Goal: Task Accomplishment & Management: Use online tool/utility

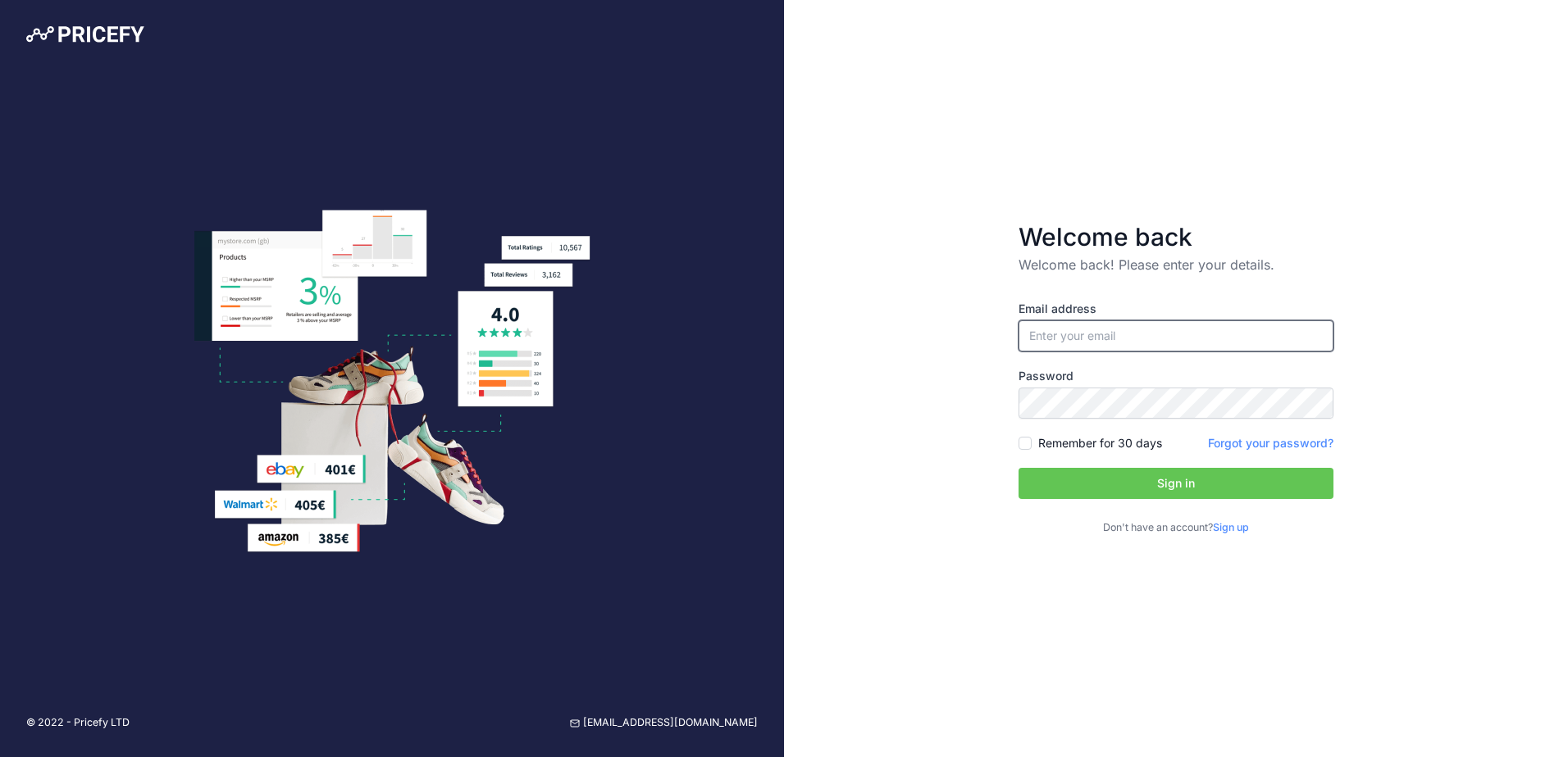
type input "[EMAIL_ADDRESS][DOMAIN_NAME]"
drag, startPoint x: 1222, startPoint y: 484, endPoint x: 1451, endPoint y: 454, distance: 231.0
click at [1222, 484] on button "Sign in" at bounding box center [1175, 484] width 315 height 31
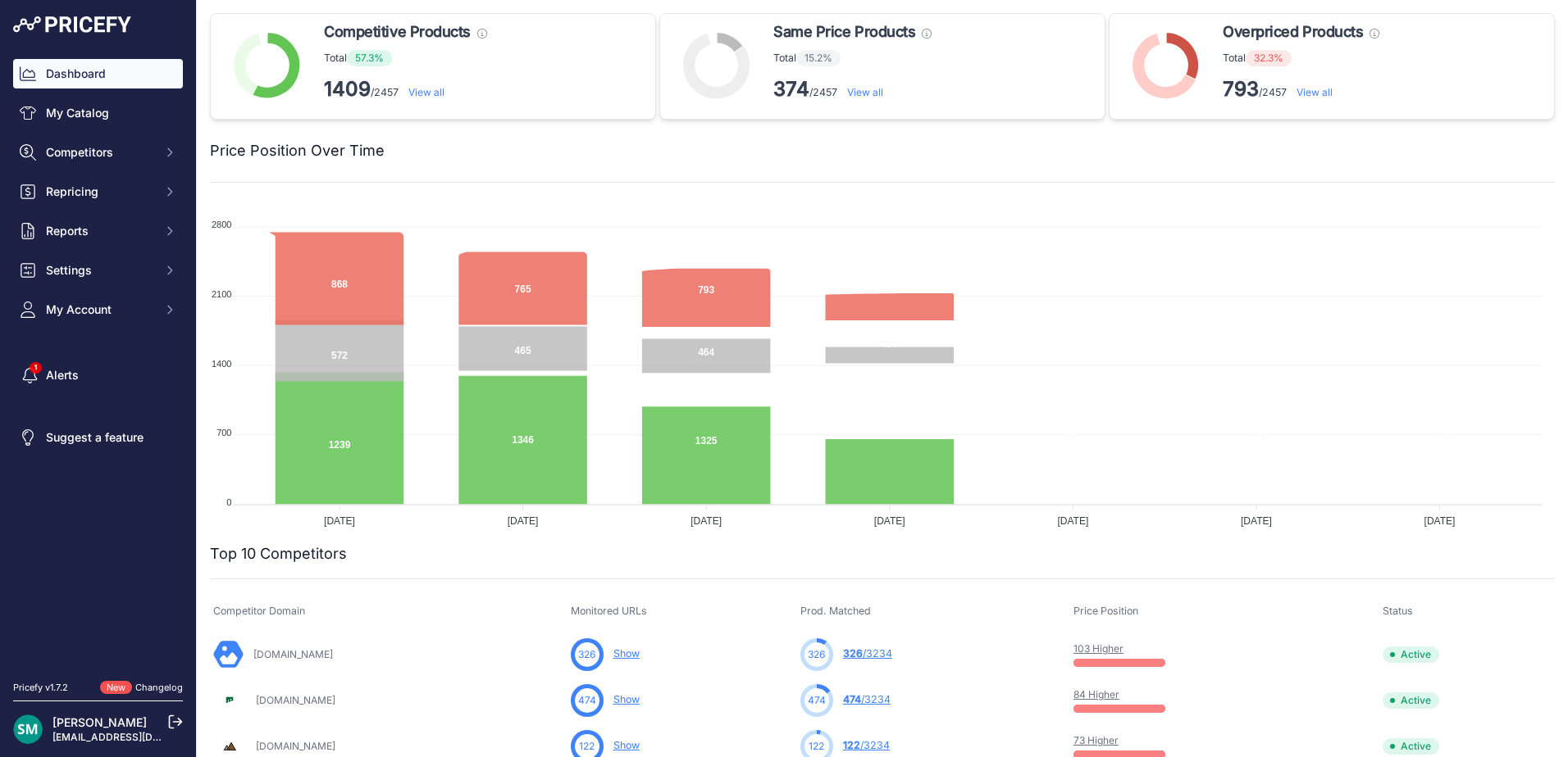
click at [1353, 152] on div at bounding box center [969, 151] width 1169 height 23
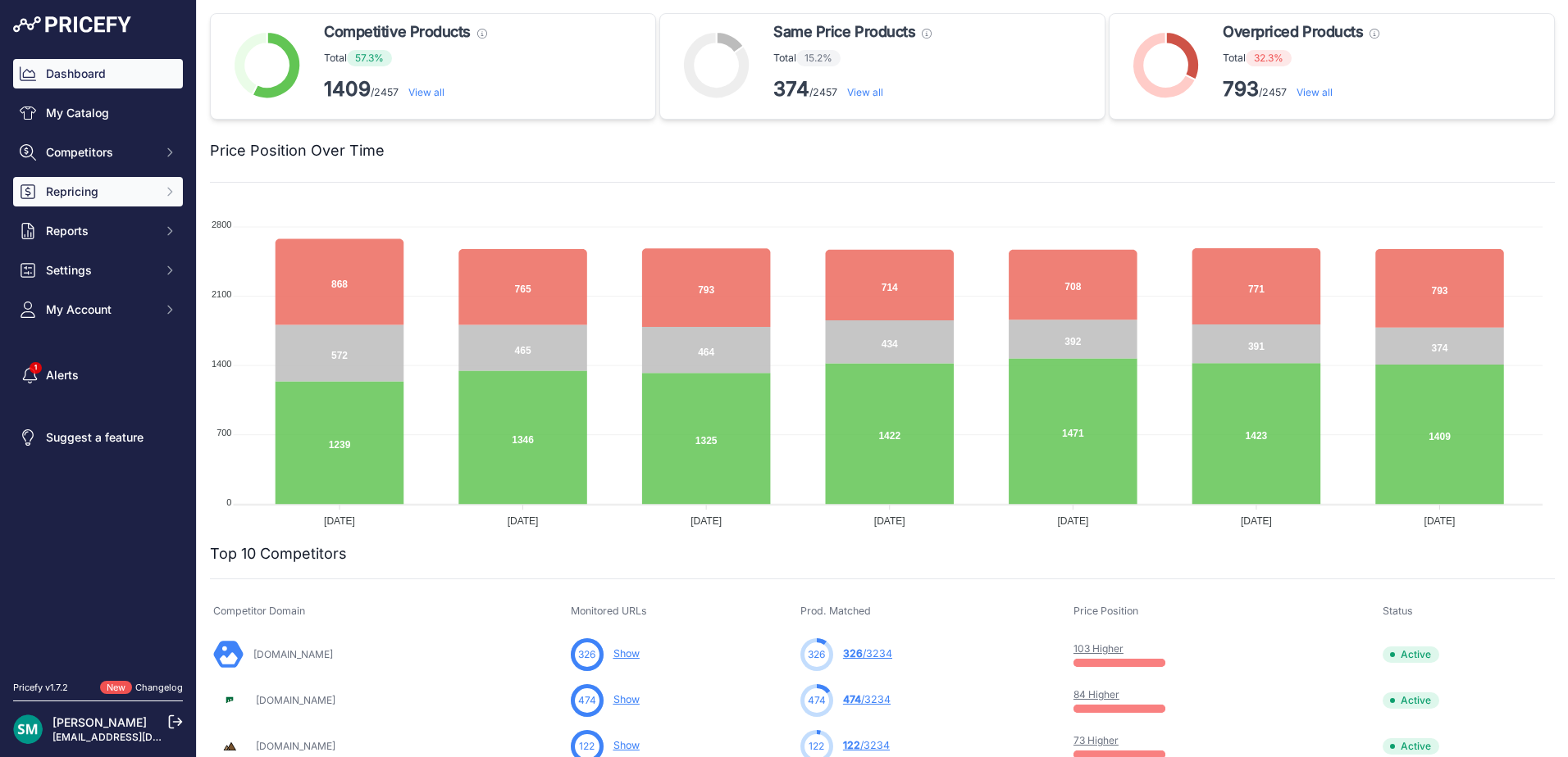
click at [122, 189] on span "Repricing" at bounding box center [99, 191] width 107 height 17
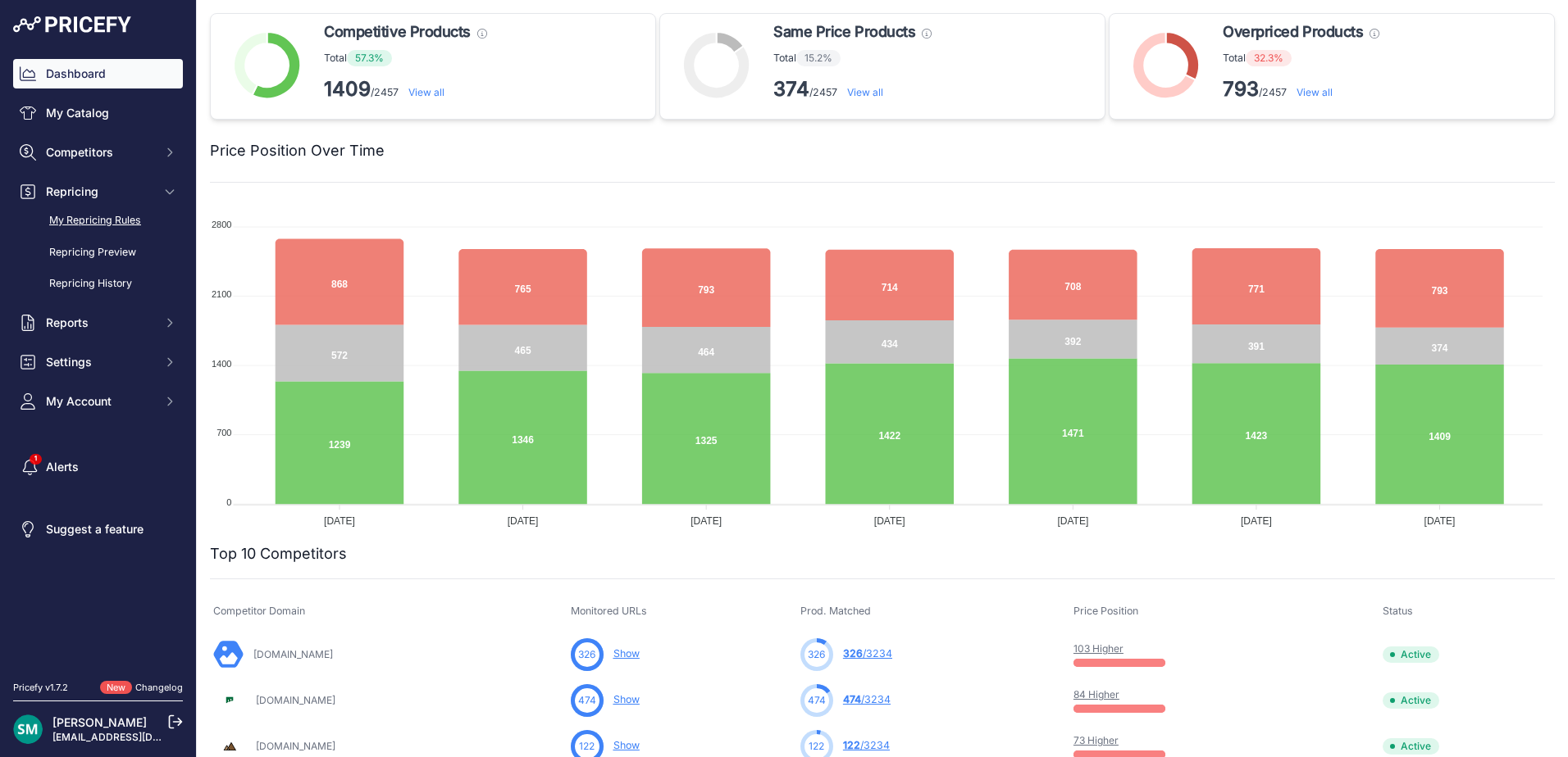
click at [105, 223] on link "My Repricing Rules" at bounding box center [97, 222] width 170 height 29
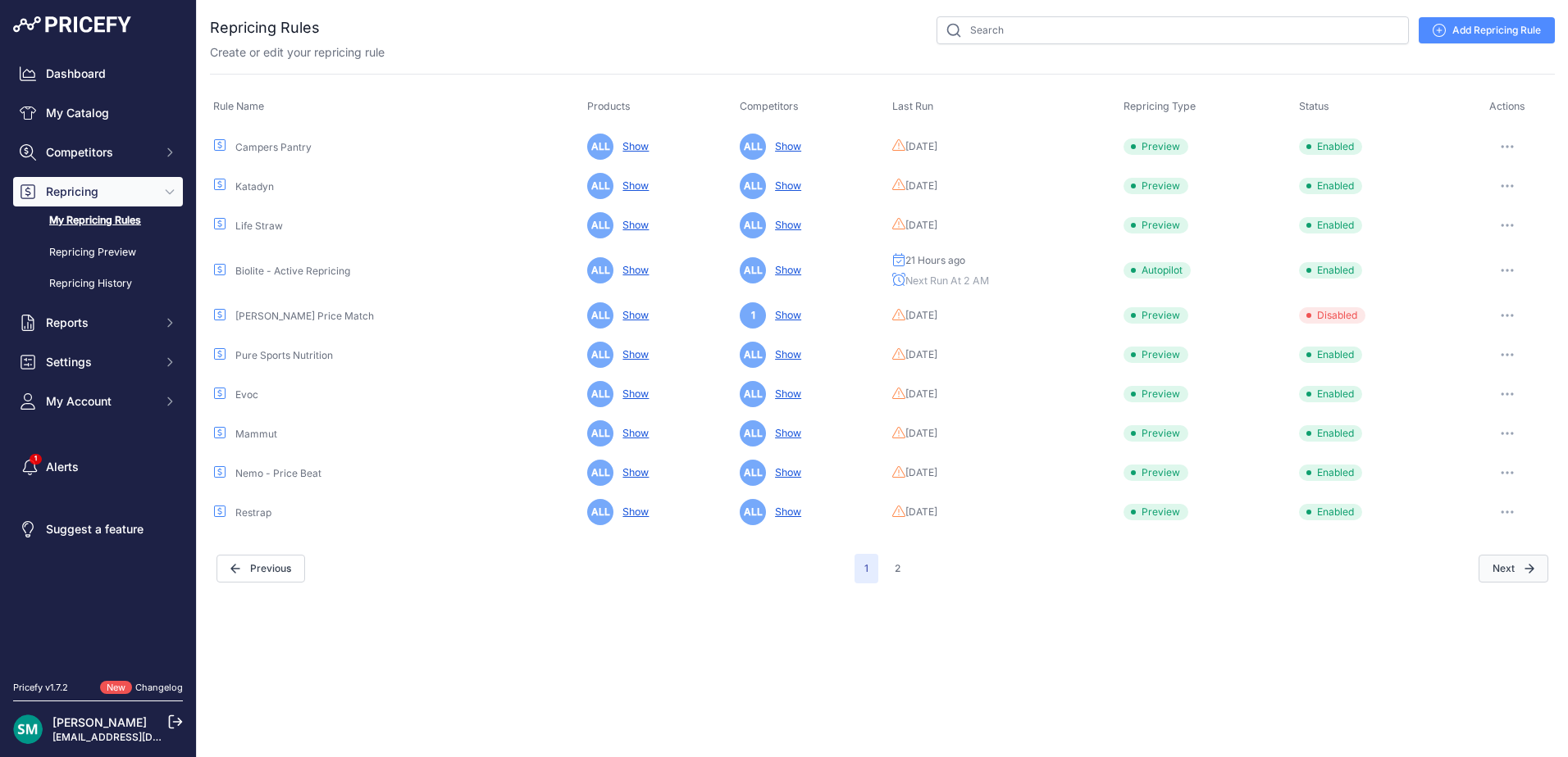
click at [1504, 572] on button "Next" at bounding box center [1514, 568] width 70 height 28
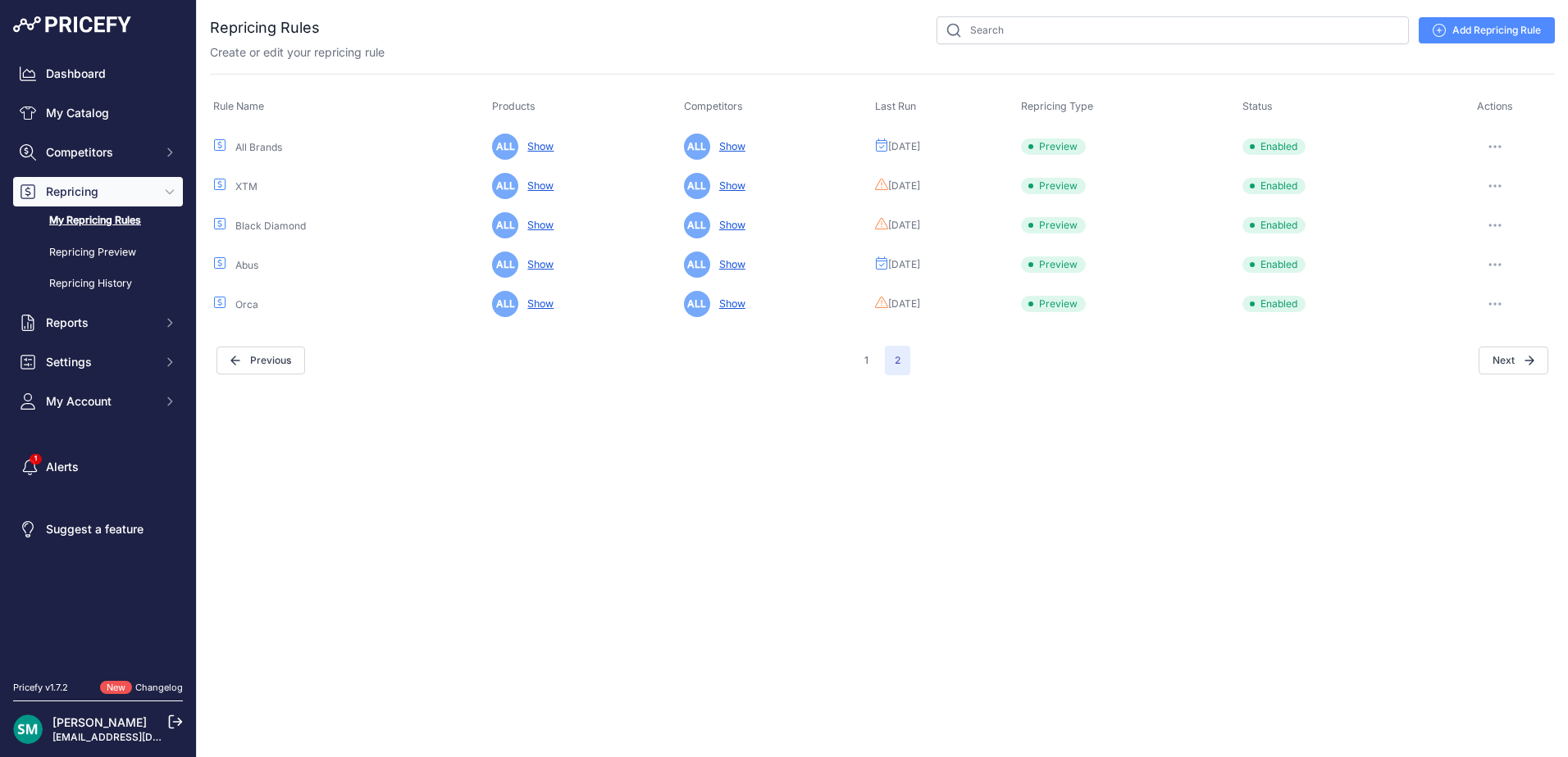
click at [1495, 145] on icon "button" at bounding box center [1494, 146] width 13 height 3
click at [1476, 214] on button "Run Preview" at bounding box center [1499, 207] width 105 height 26
click at [1516, 207] on button "Run Preview" at bounding box center [1499, 207] width 105 height 26
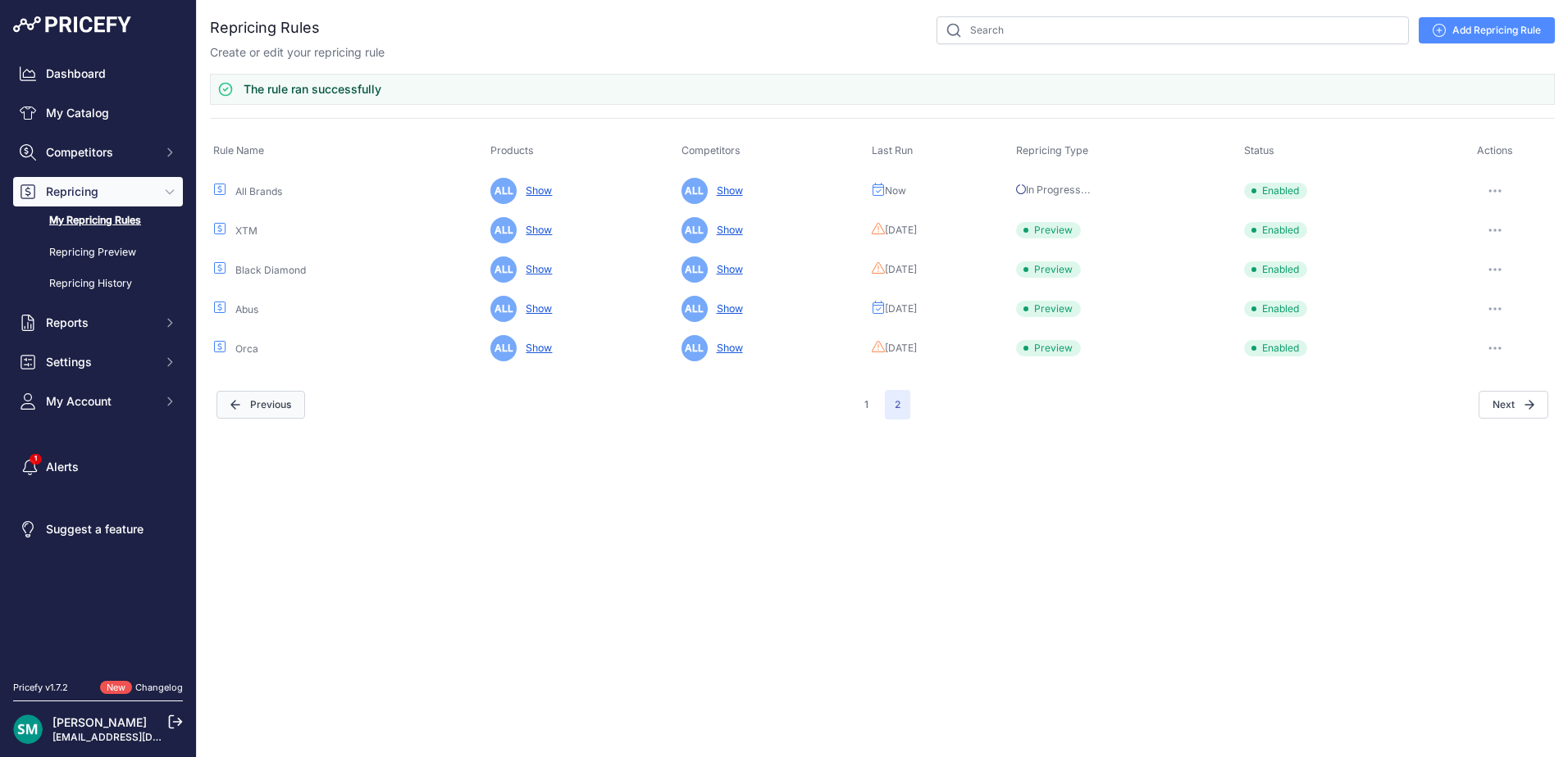
click at [260, 392] on button "Previous" at bounding box center [261, 404] width 88 height 28
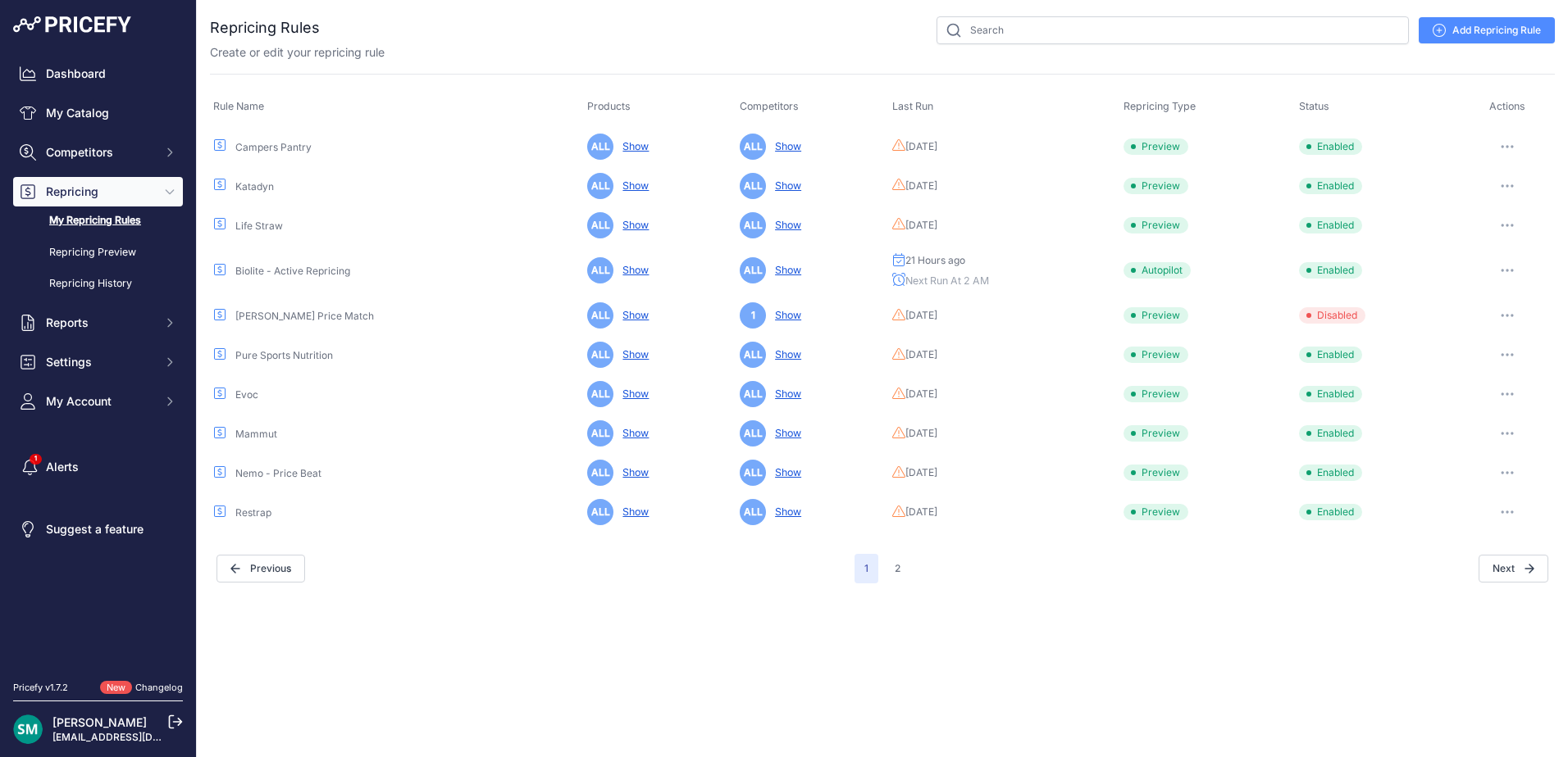
click at [1513, 478] on button "button" at bounding box center [1507, 473] width 33 height 23
click at [1510, 529] on button "Run Preview" at bounding box center [1499, 533] width 105 height 26
click at [117, 261] on link "Repricing Preview" at bounding box center [97, 253] width 170 height 29
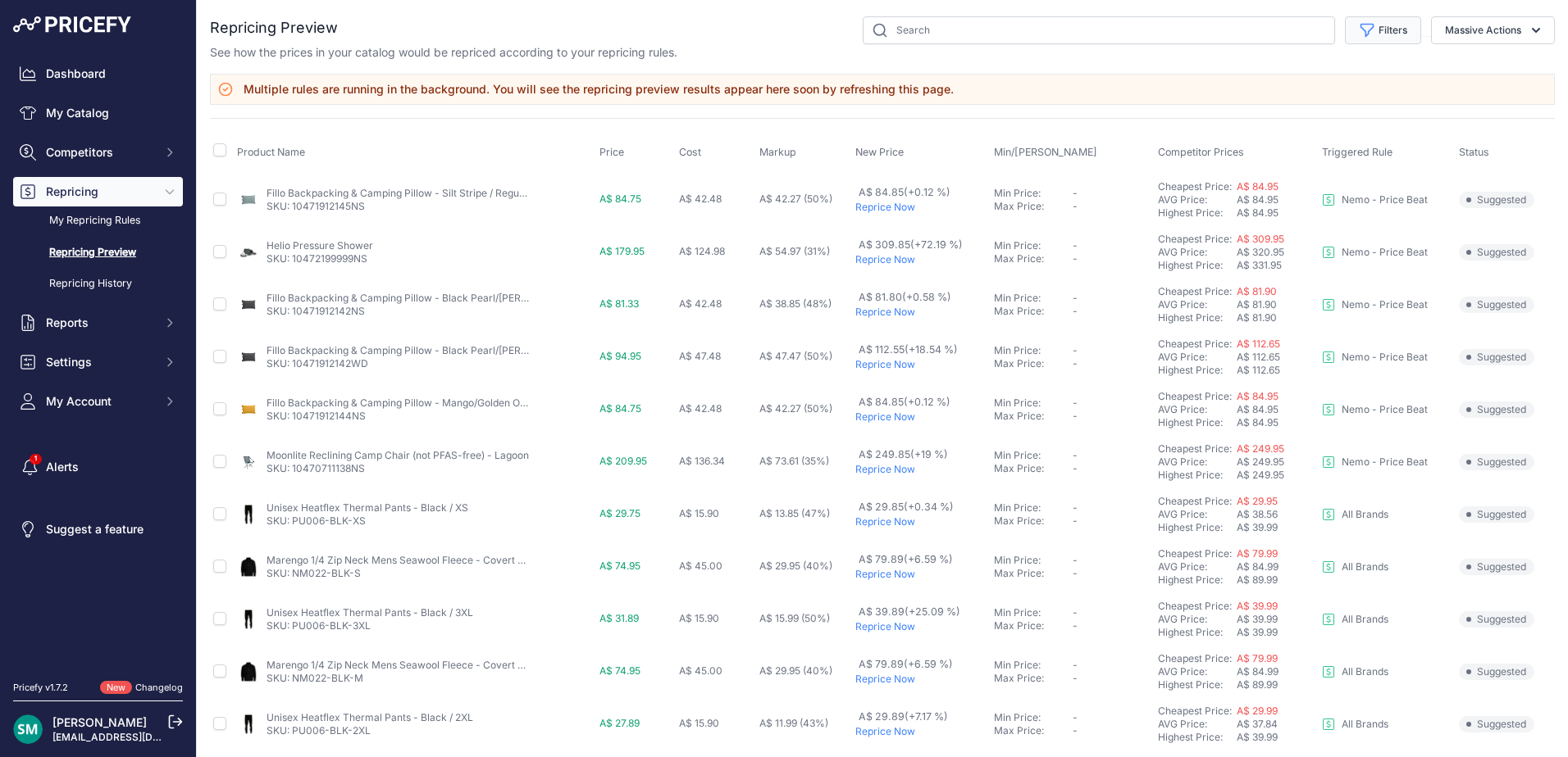
click at [1381, 30] on button "Filters" at bounding box center [1382, 30] width 76 height 28
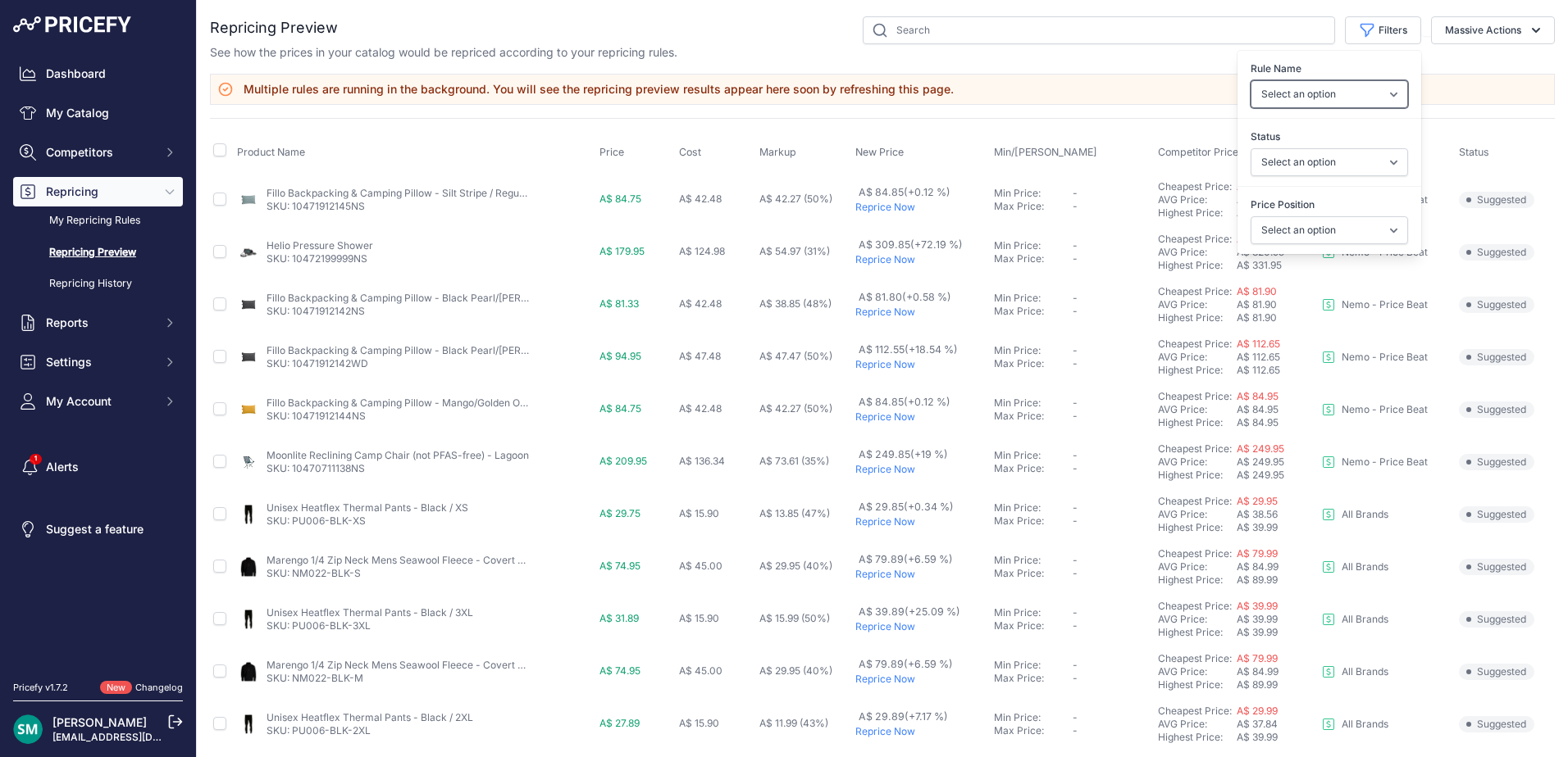
drag, startPoint x: 1374, startPoint y: 92, endPoint x: 1373, endPoint y: 108, distance: 16.0
click at [1374, 92] on select "Select an option Orca Abus Black Diamond XTM All Brands Restrap Nemo - Price Be…" at bounding box center [1329, 94] width 157 height 28
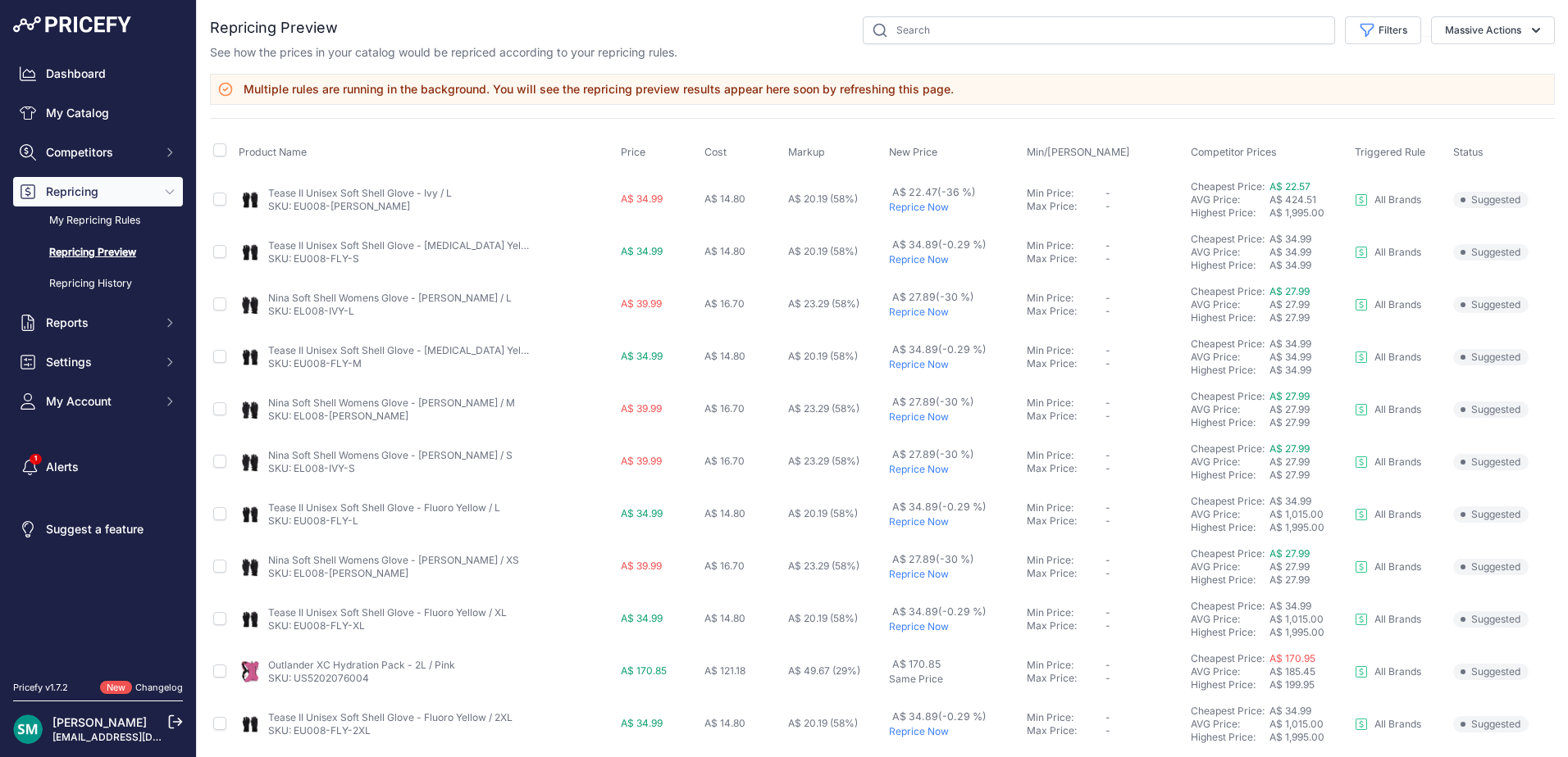
click at [1390, 13] on div "You are not connected to the internet. Repricing Preview" at bounding box center [882, 645] width 1344 height 1290
click at [1387, 26] on button "Filters" at bounding box center [1382, 30] width 76 height 28
click at [1354, 91] on select "Select an option Orca Abus Black Diamond XTM All Brands Restrap Nemo - Price Be…" at bounding box center [1329, 94] width 157 height 28
select select "9476"
click at [1250, 81] on select "Select an option Orca Abus Black Diamond XTM All Brands Restrap Nemo - Price Be…" at bounding box center [1329, 94] width 157 height 28
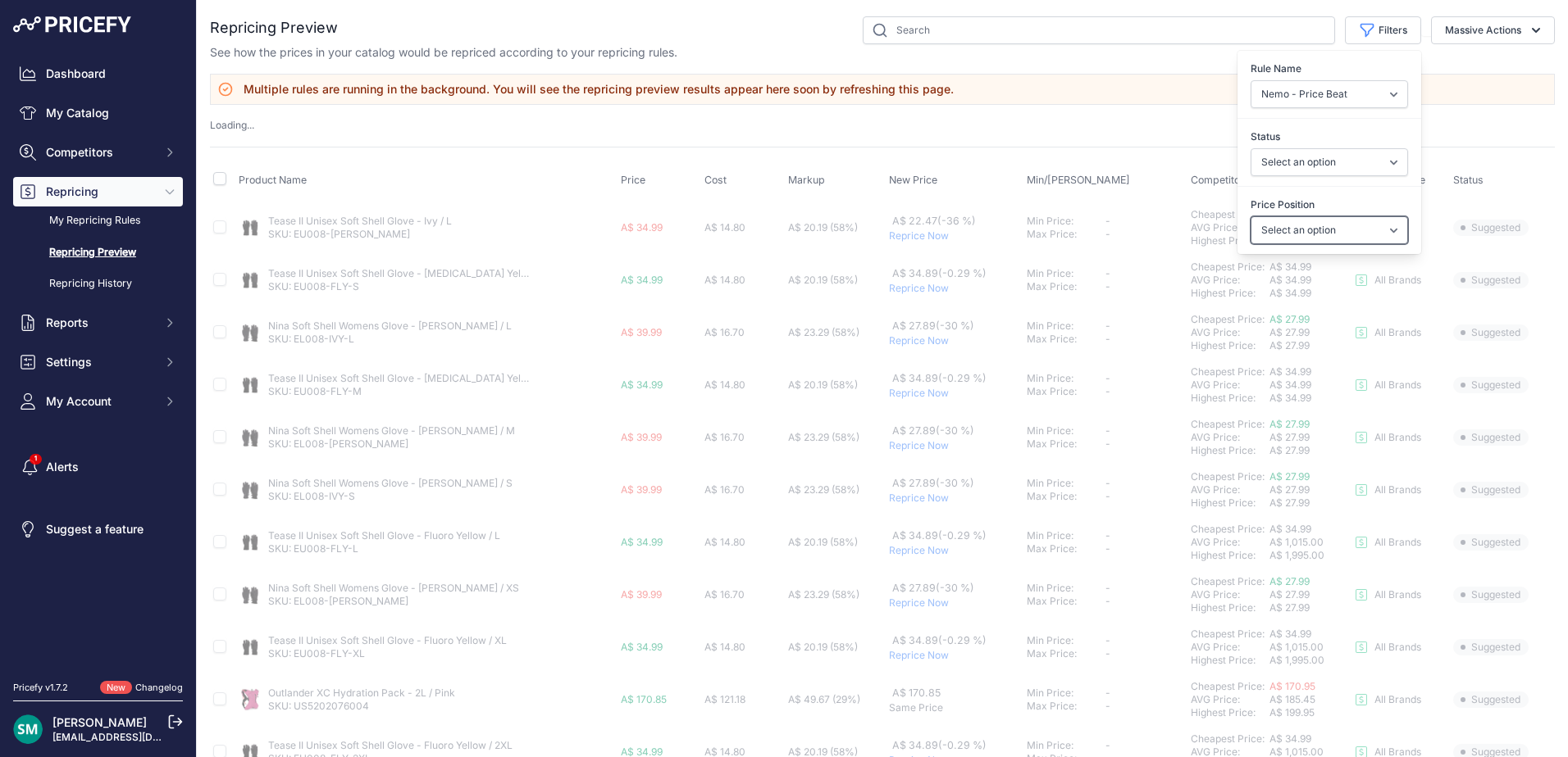
click at [1327, 238] on select "Select an option I am higher Same price I am lower" at bounding box center [1329, 230] width 157 height 28
select select "0"
click at [1250, 217] on select "Select an option I am higher Same price I am lower" at bounding box center [1329, 230] width 157 height 28
select select
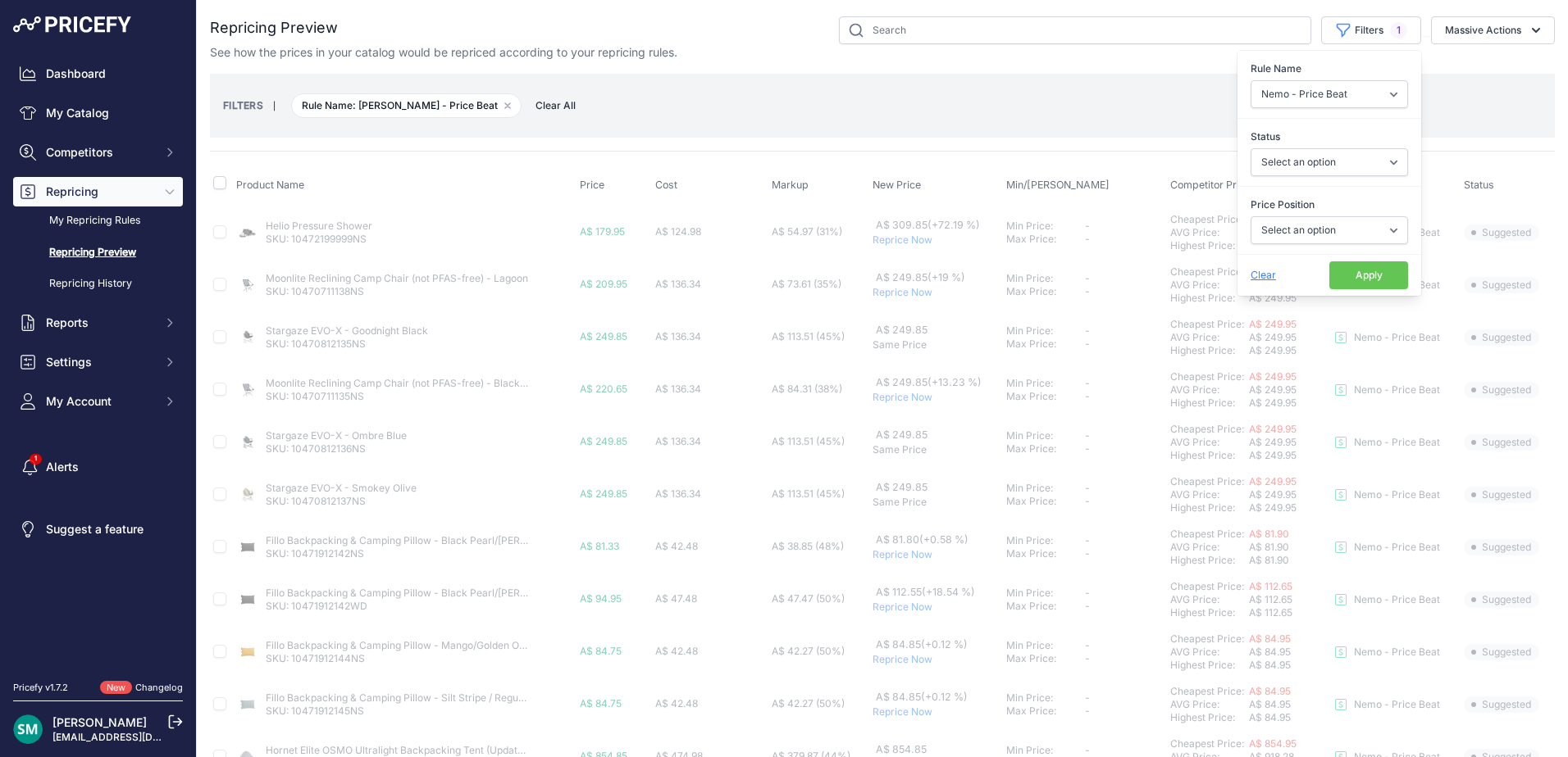
click at [1376, 271] on button "Apply" at bounding box center [1368, 275] width 79 height 28
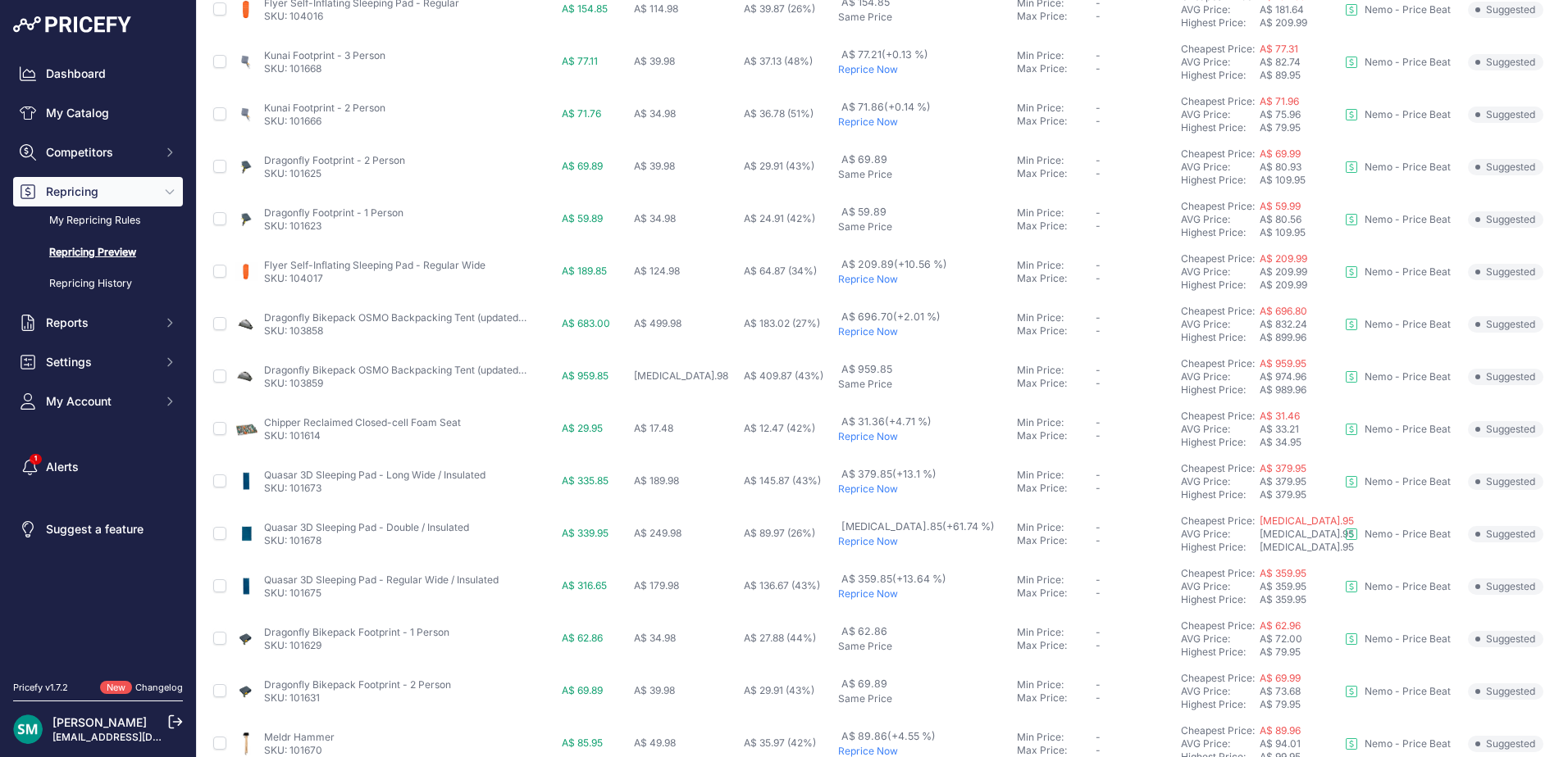
scroll to position [410, 0]
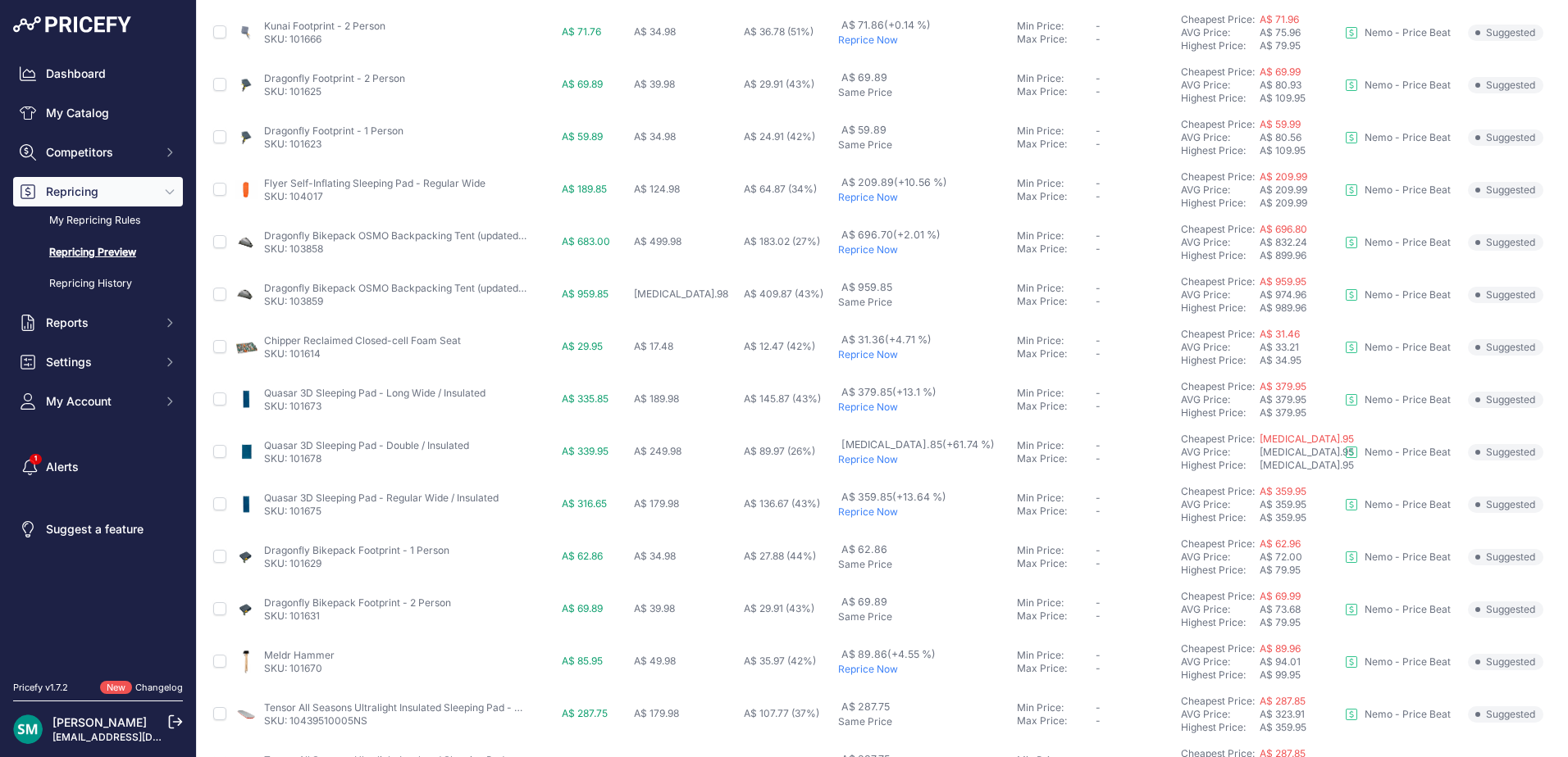
click at [886, 202] on p "Reprice Now" at bounding box center [923, 197] width 172 height 13
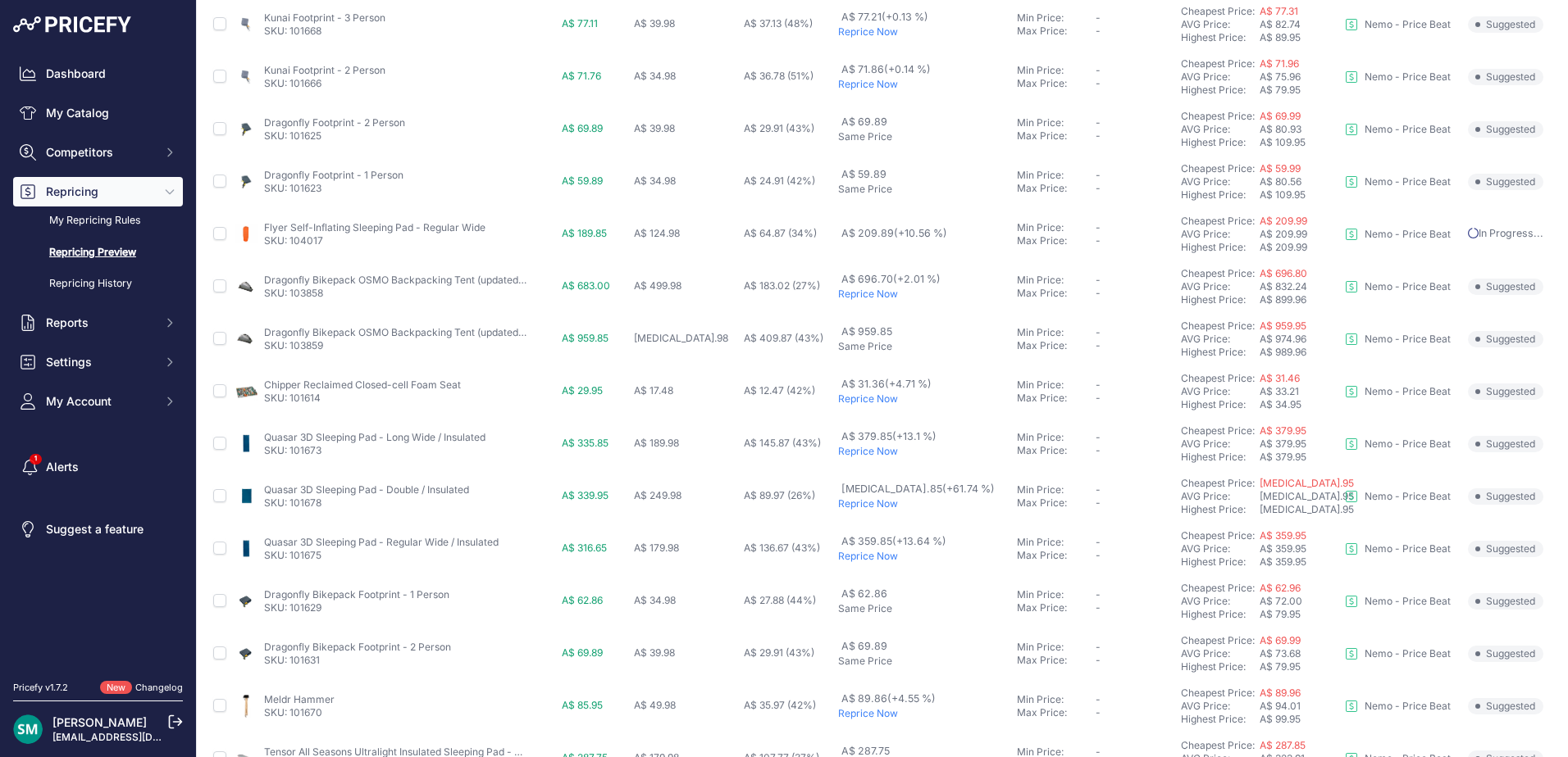
click at [873, 298] on p "Reprice Now" at bounding box center [923, 293] width 172 height 13
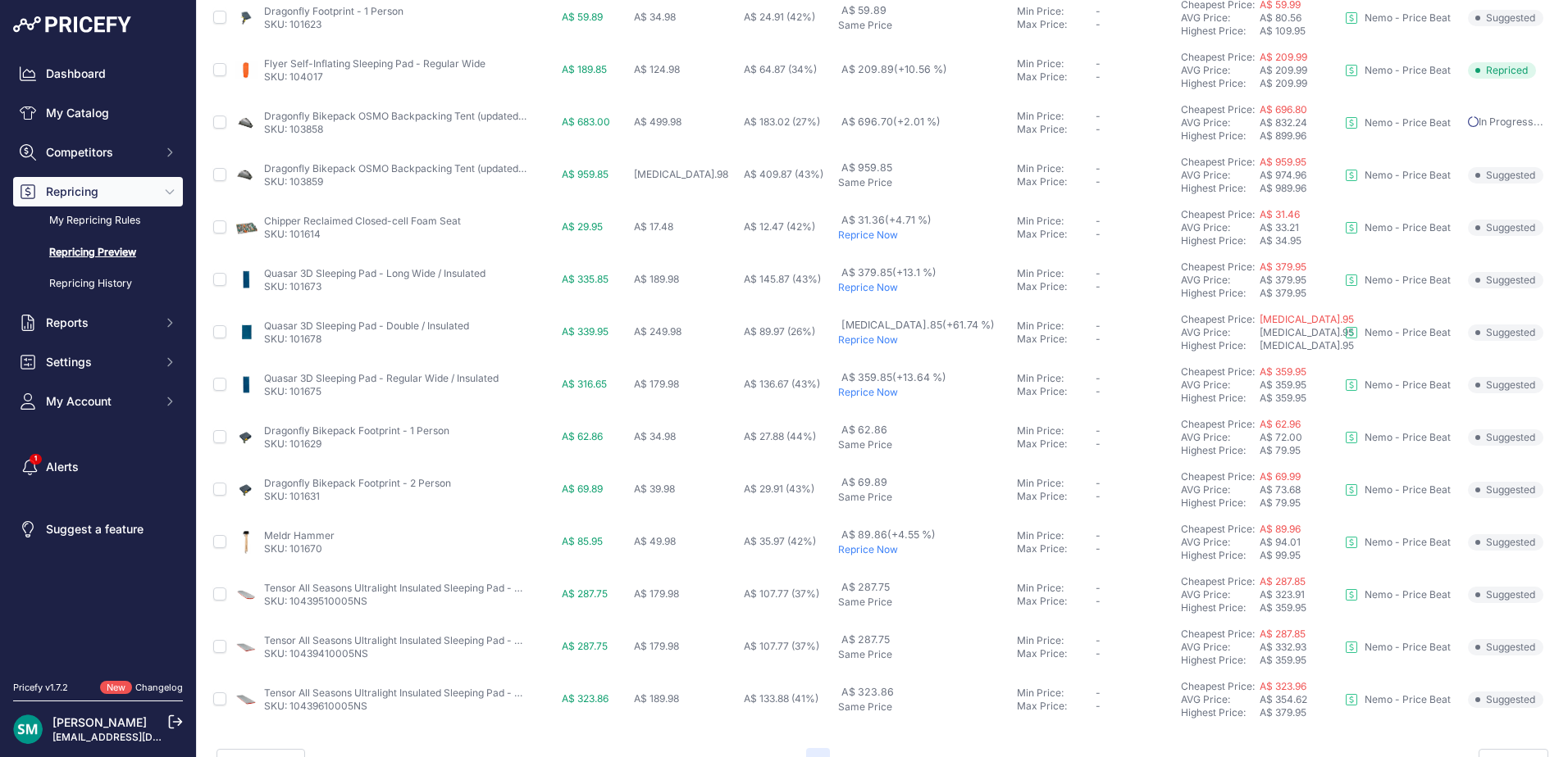
scroll to position [530, 0]
click at [870, 340] on p "Reprice Now" at bounding box center [923, 339] width 172 height 13
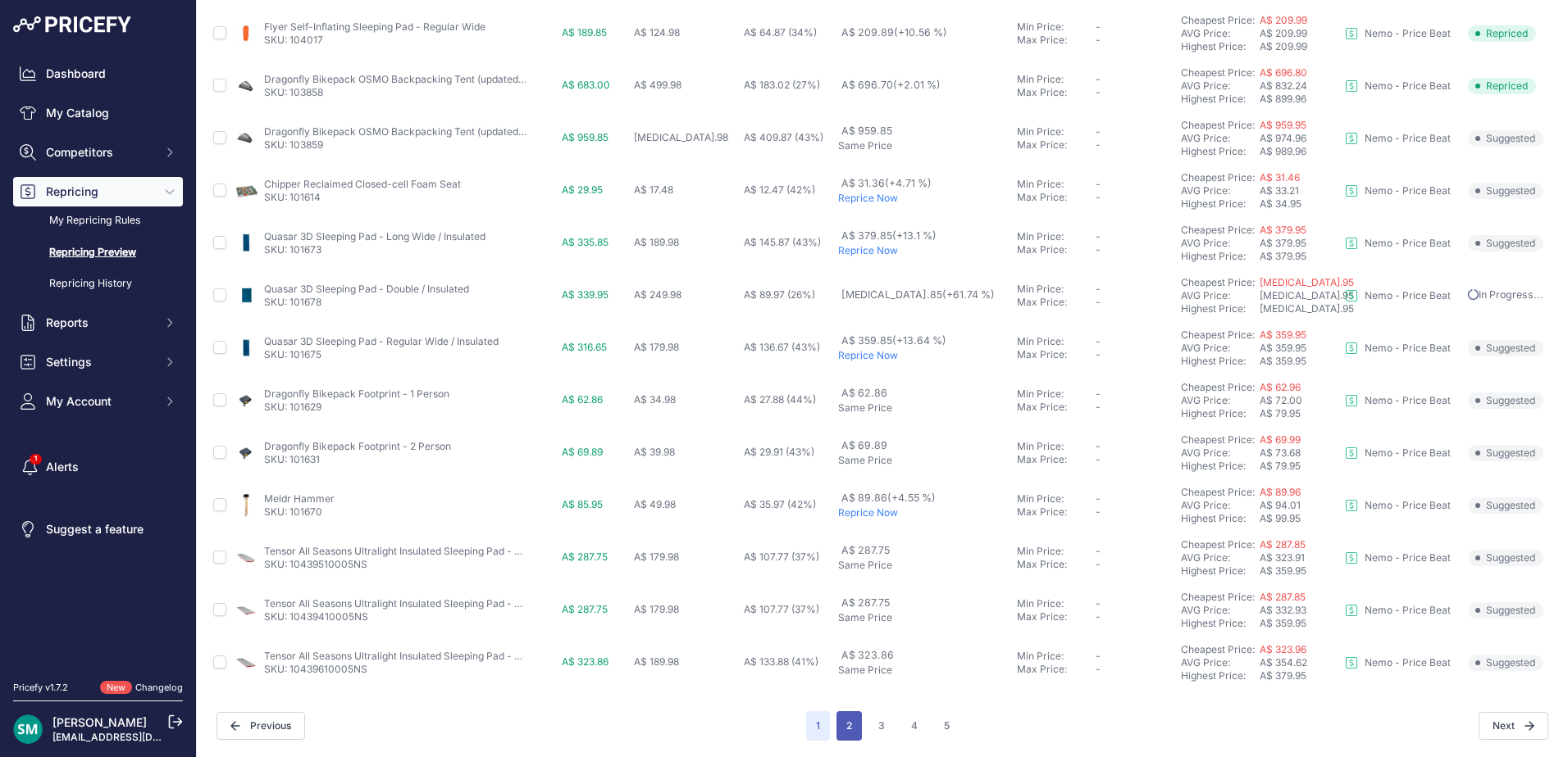
click at [839, 722] on button "2" at bounding box center [849, 726] width 25 height 29
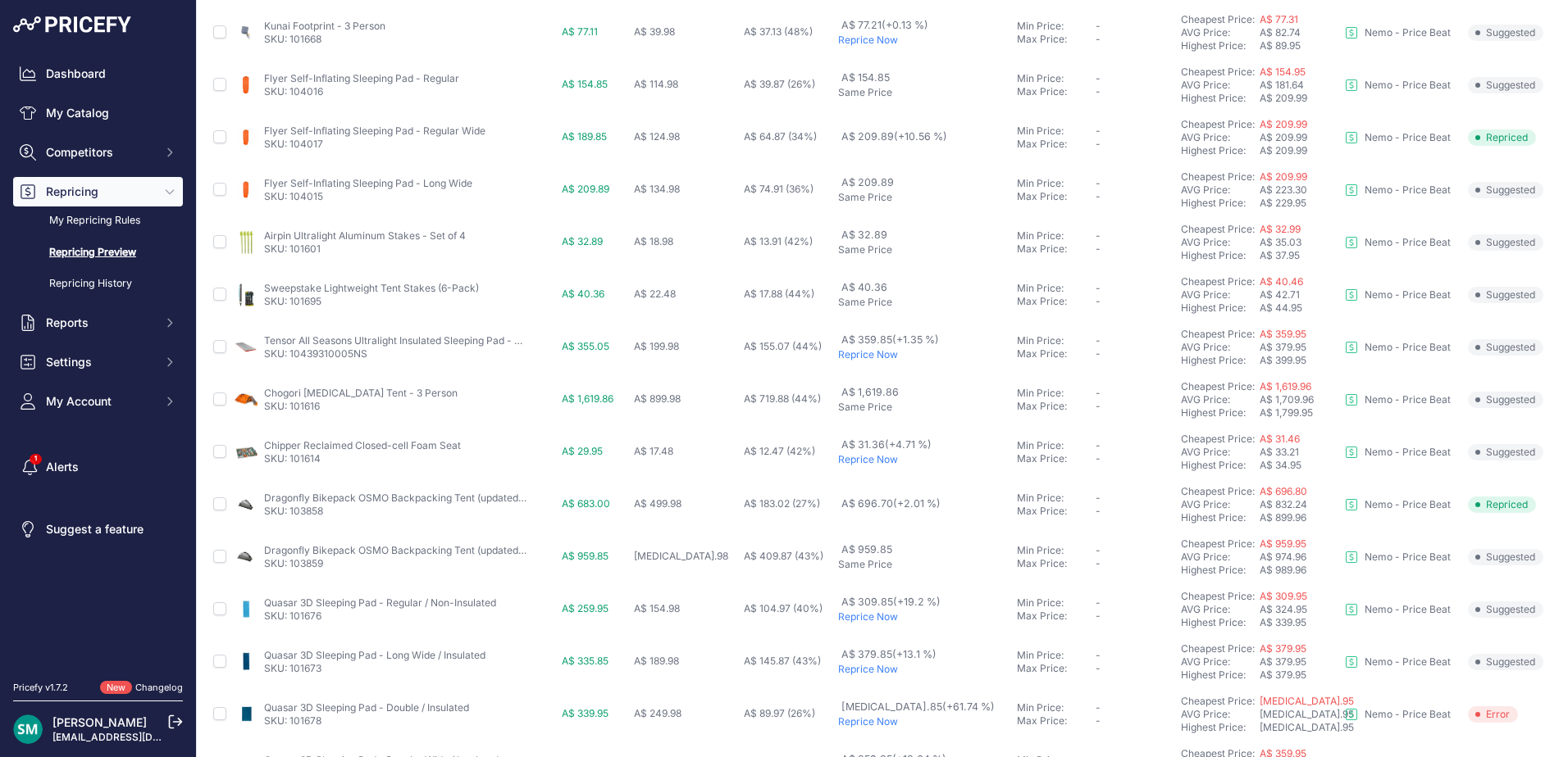
scroll to position [492, 0]
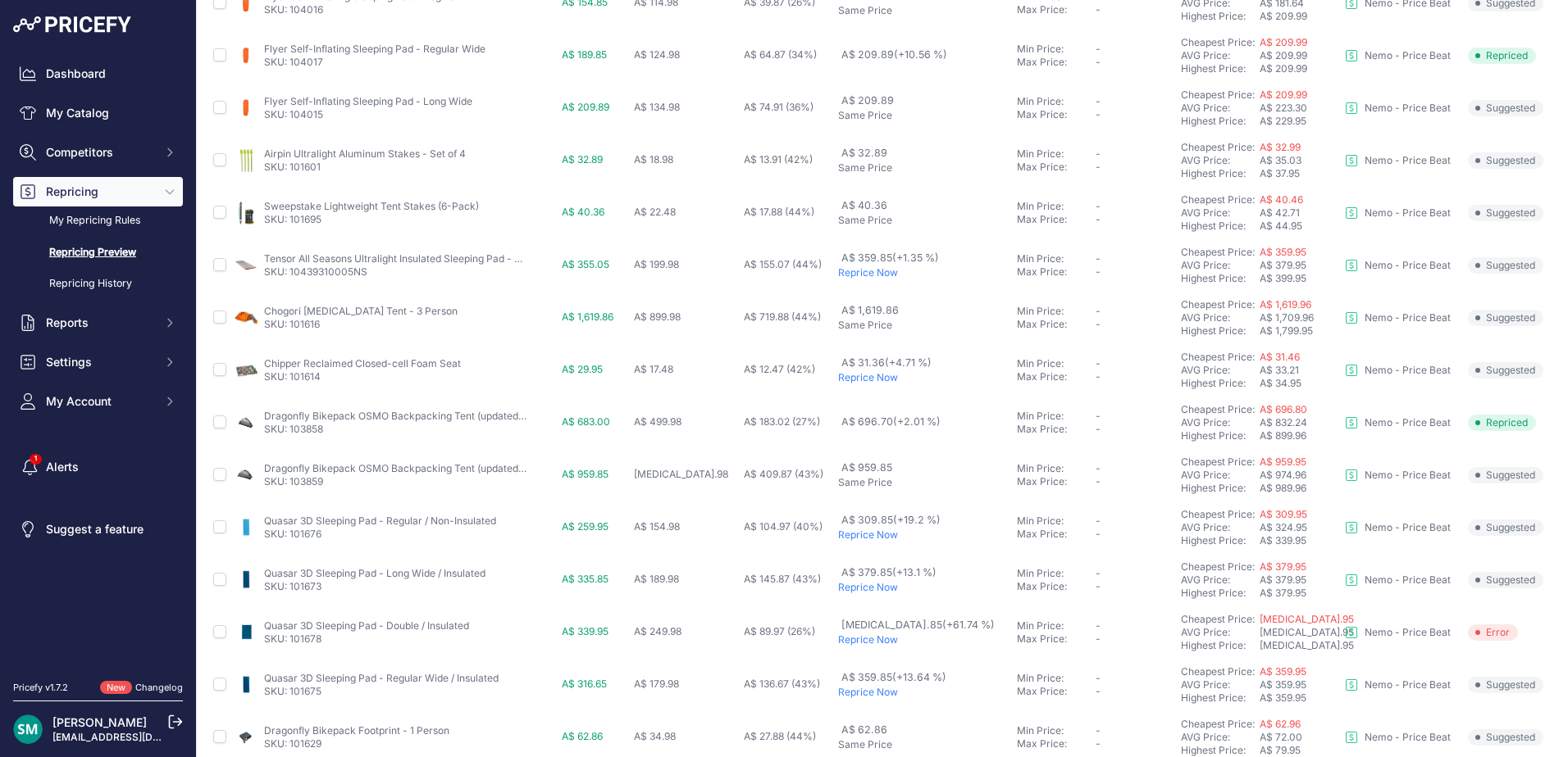
click at [898, 276] on p "Reprice Now" at bounding box center [923, 272] width 172 height 13
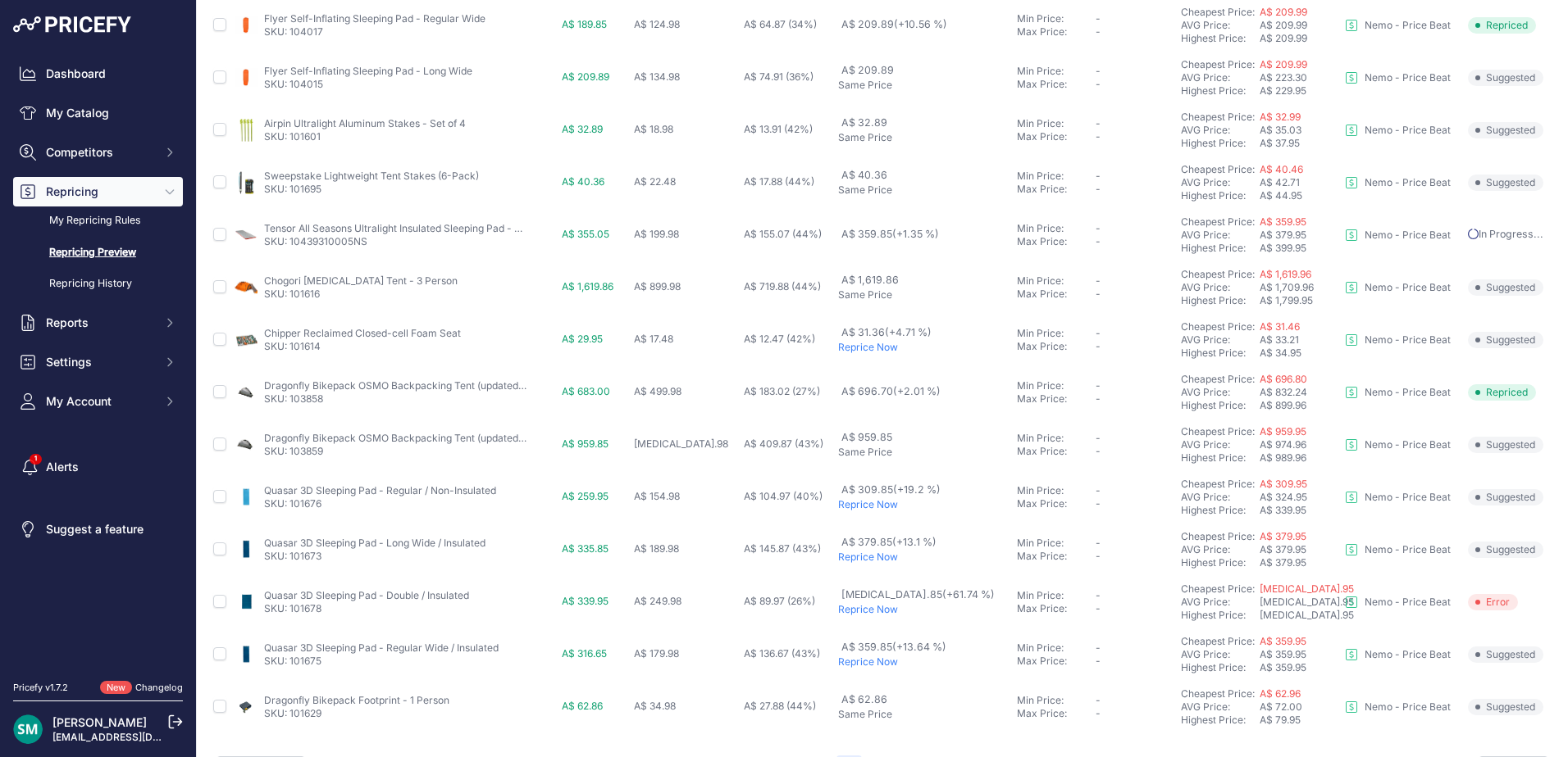
scroll to position [610, 0]
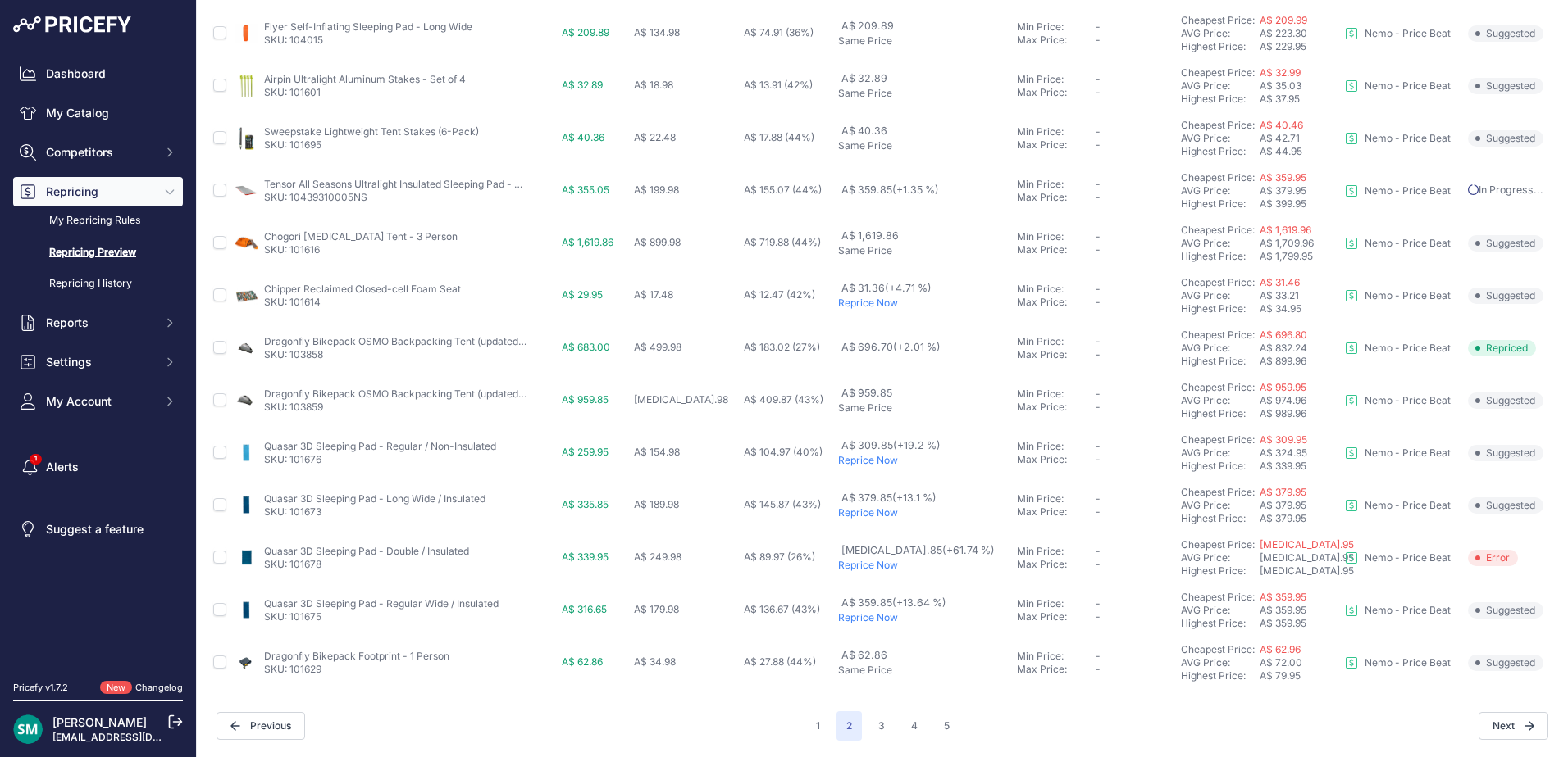
click at [901, 305] on p "Reprice Now" at bounding box center [923, 302] width 172 height 13
click at [871, 725] on button "3" at bounding box center [881, 726] width 26 height 29
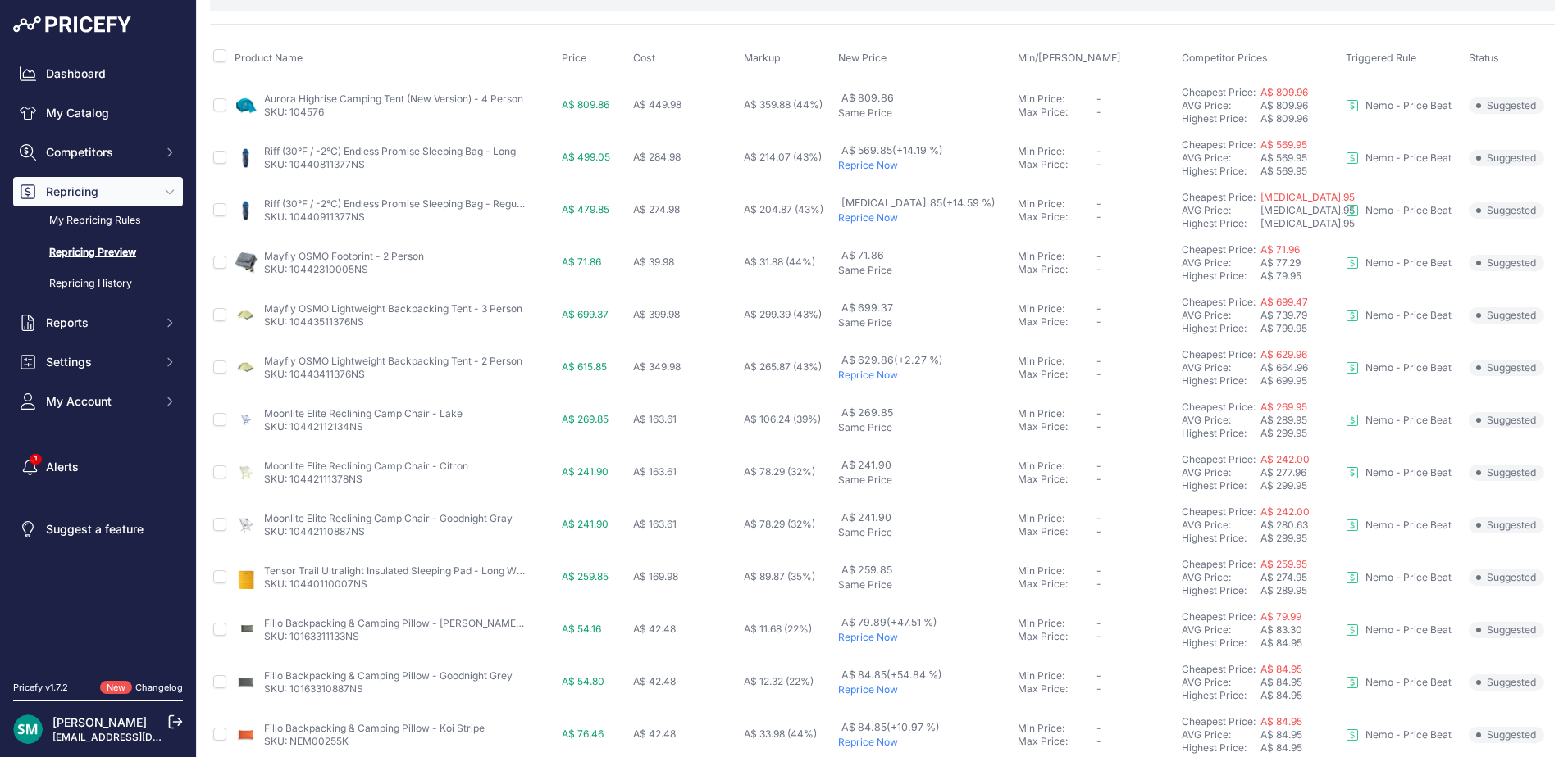
scroll to position [164, 0]
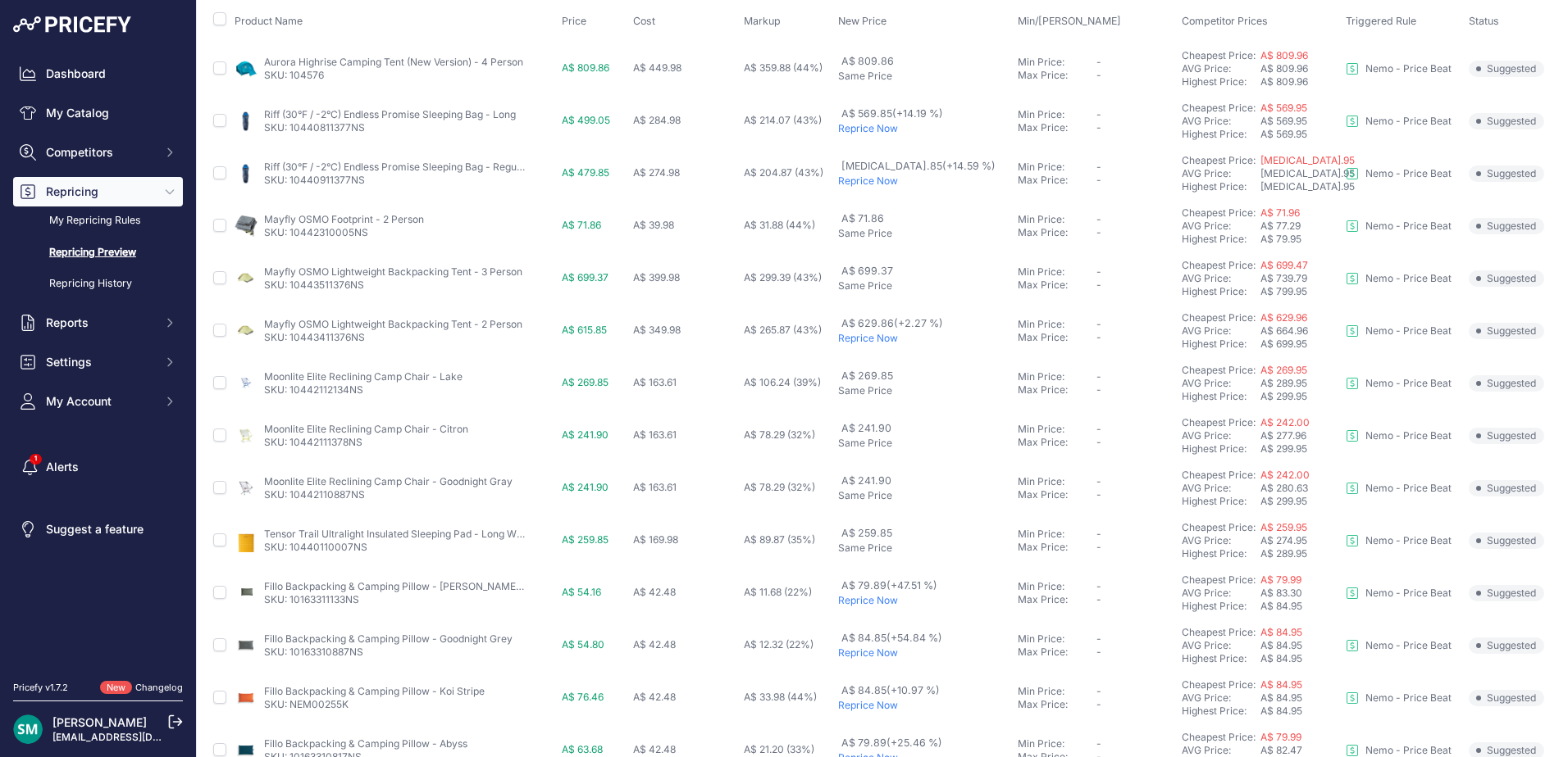
click at [892, 336] on p "Reprice Now" at bounding box center [924, 338] width 173 height 13
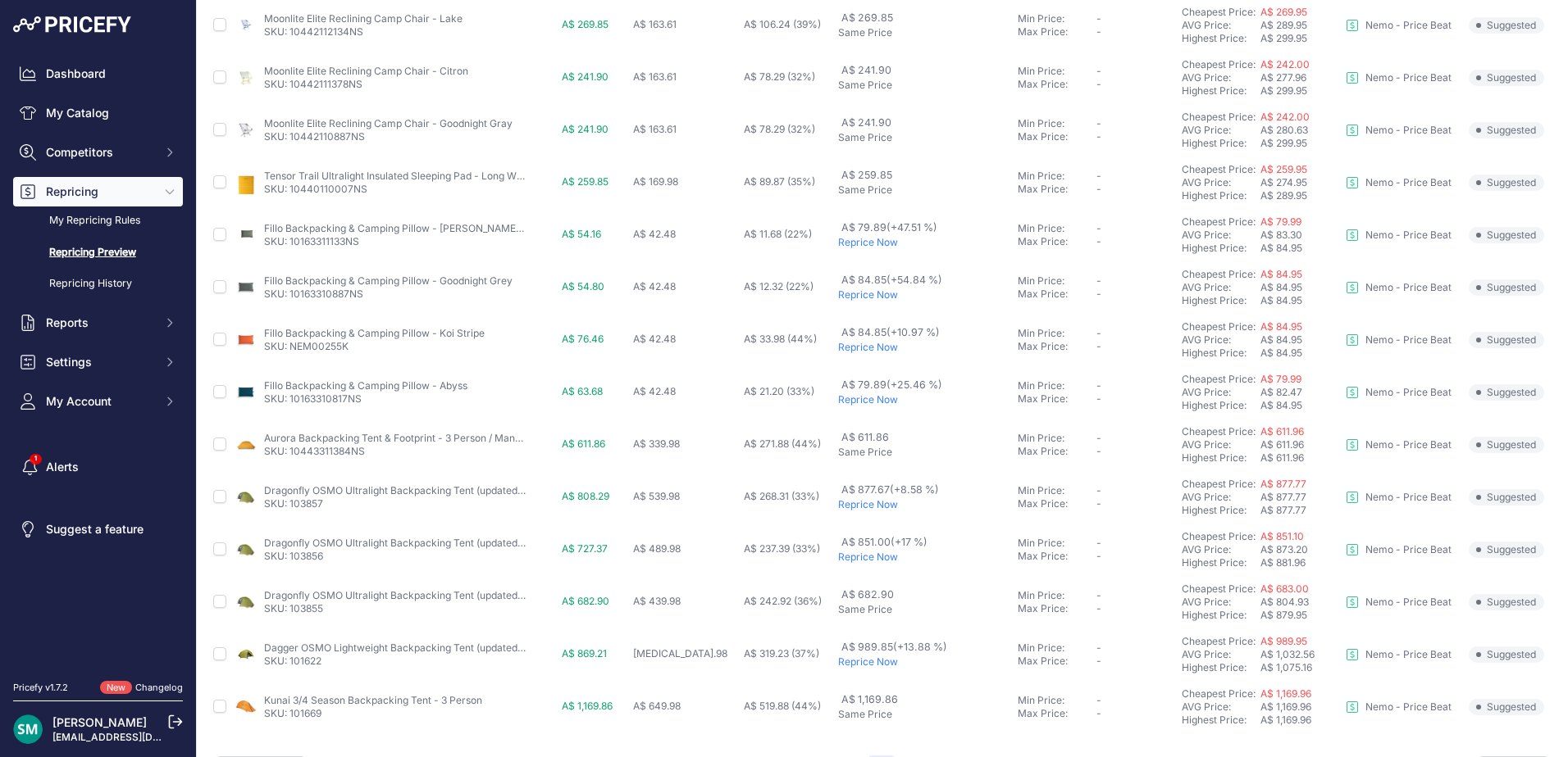
scroll to position [610, 0]
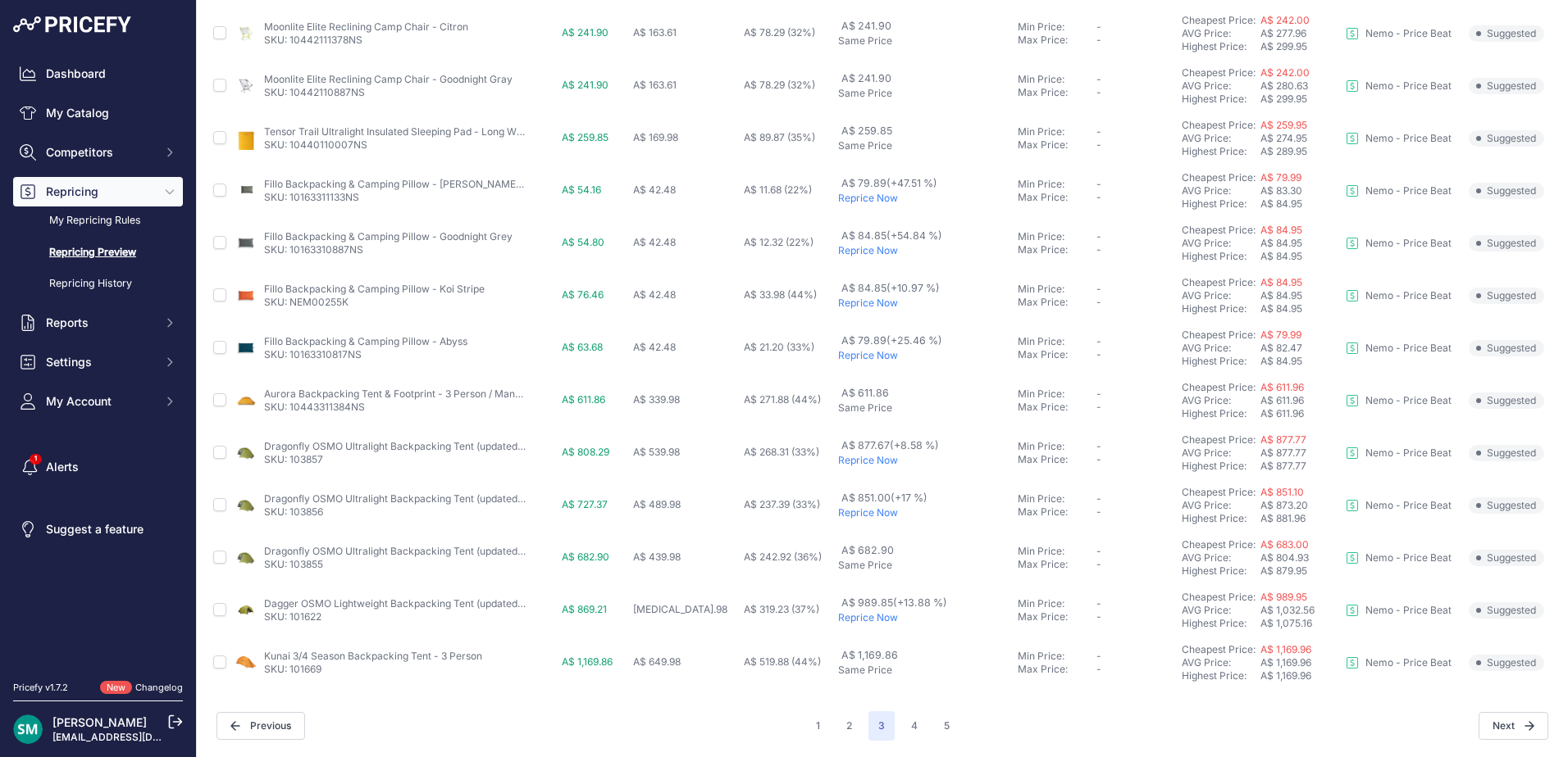
click at [895, 464] on p "Reprice Now" at bounding box center [924, 460] width 173 height 13
click at [897, 507] on p "Reprice Now" at bounding box center [924, 512] width 173 height 13
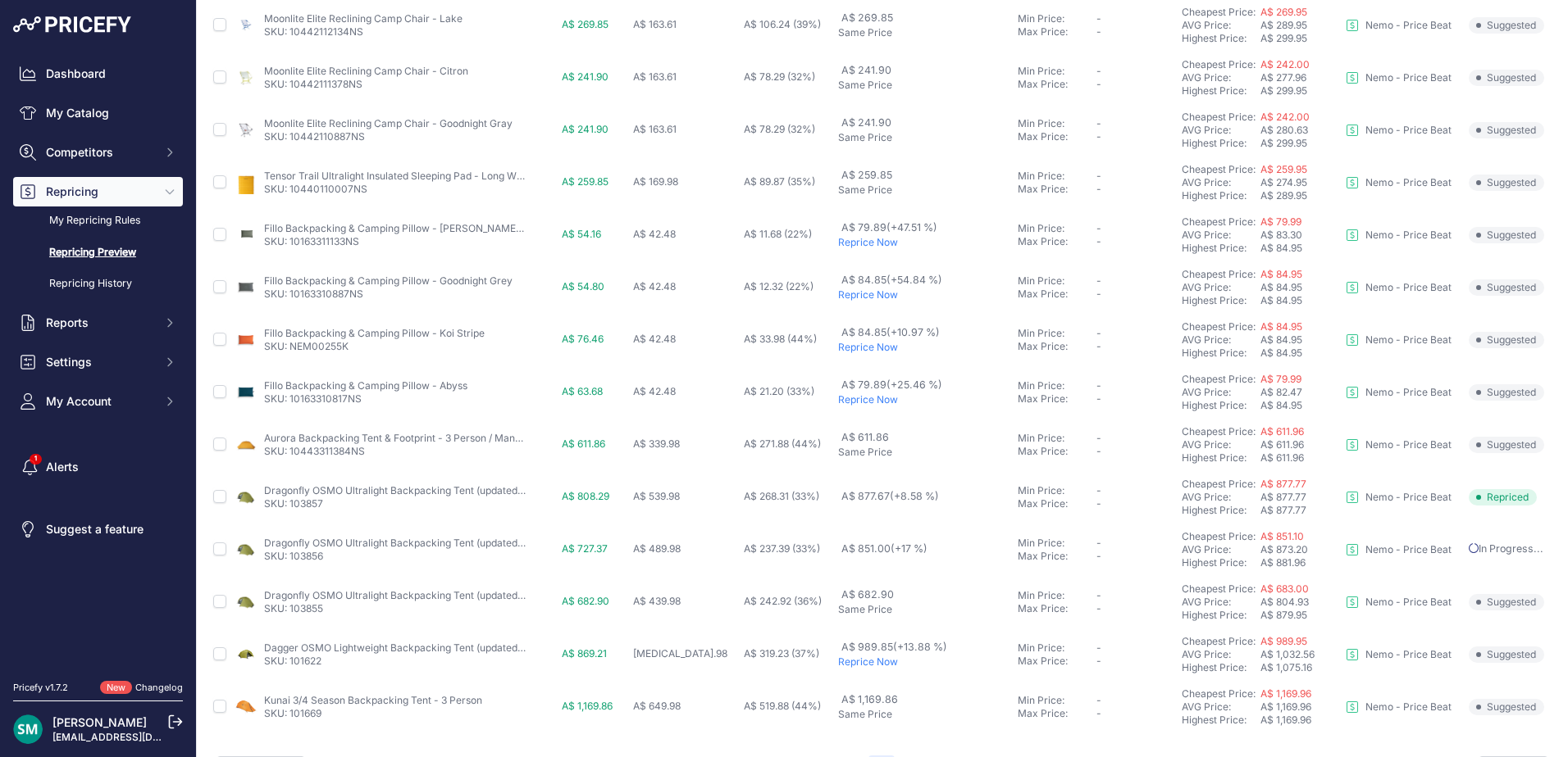
scroll to position [610, 0]
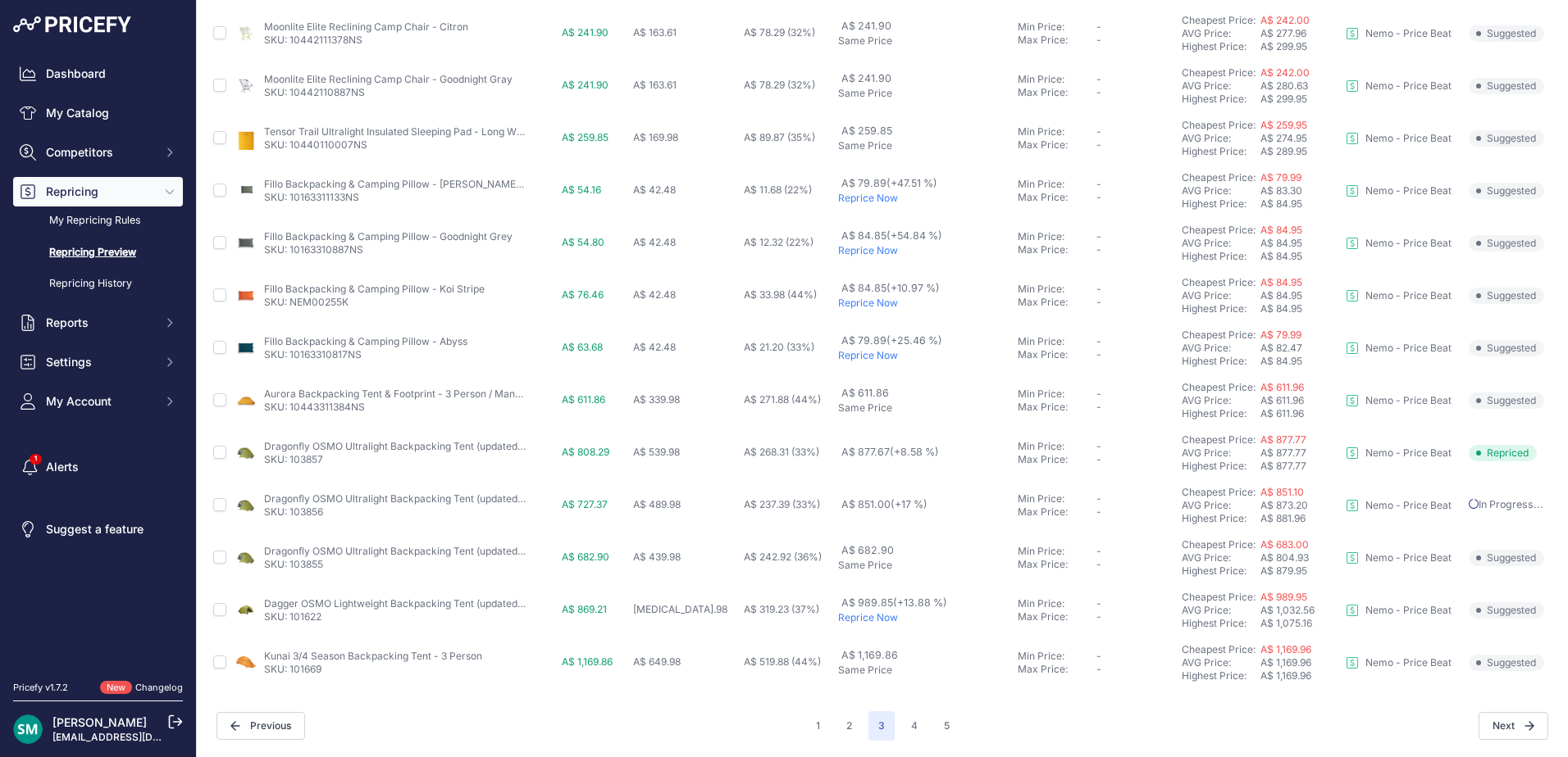
click at [895, 615] on p "Reprice Now" at bounding box center [924, 617] width 173 height 13
click at [916, 719] on button "4" at bounding box center [914, 726] width 26 height 29
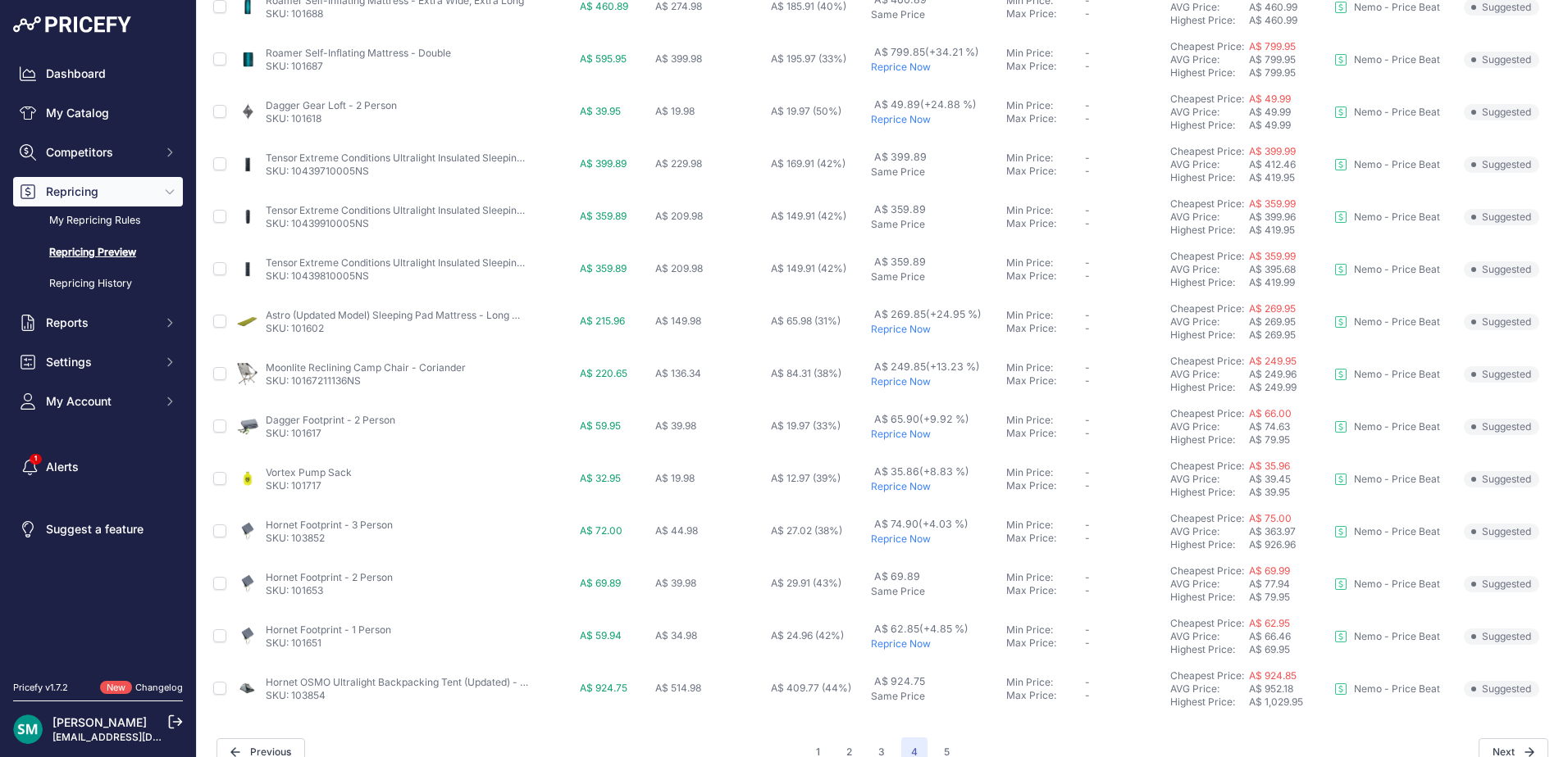
scroll to position [567, 0]
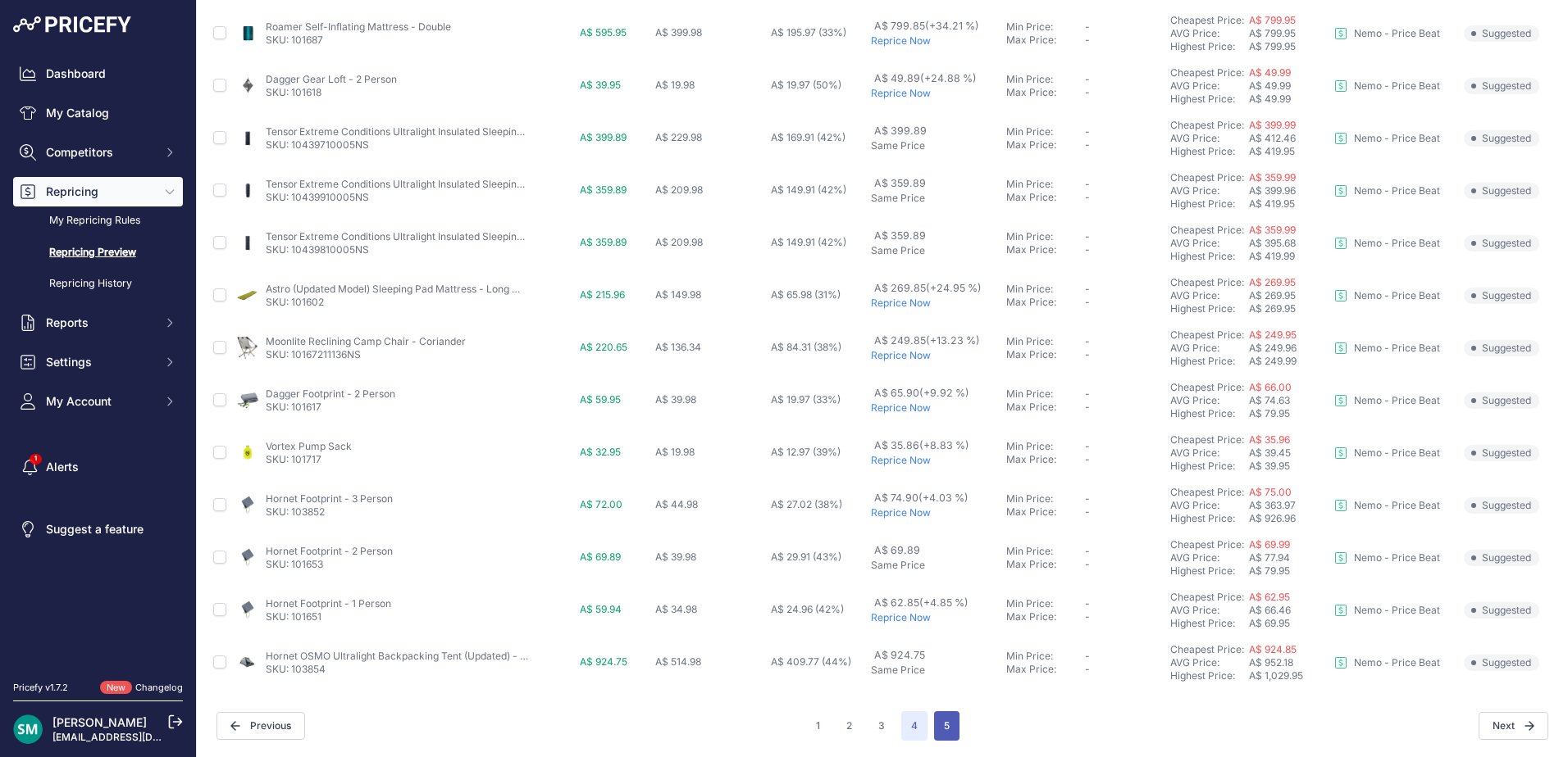
click at [939, 725] on button "5" at bounding box center [947, 726] width 25 height 29
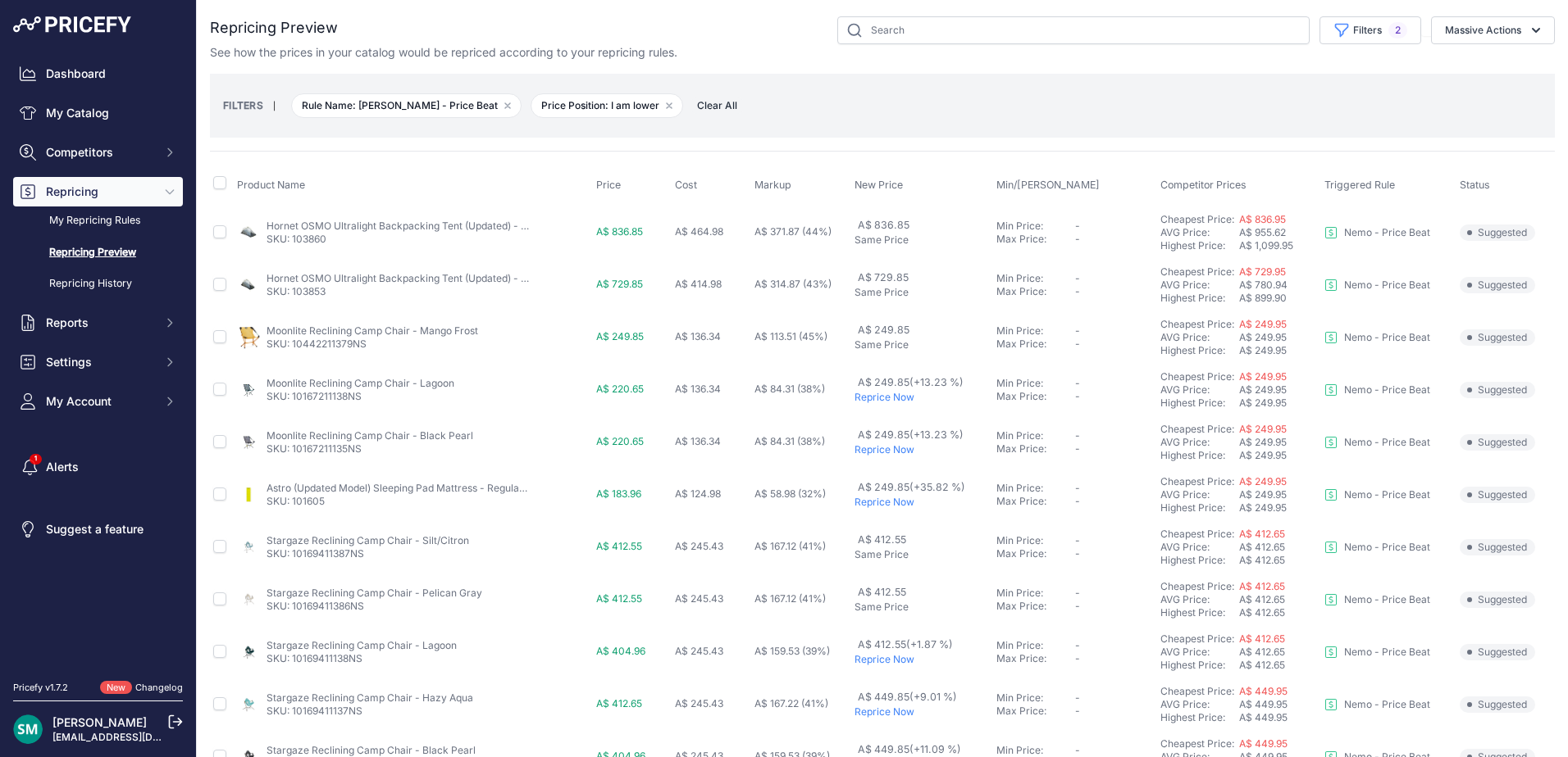
click at [1376, 11] on div "You are not connected to the internet. Repricing Preview" at bounding box center [882, 583] width 1344 height 1166
click at [1372, 25] on button "Filters 2" at bounding box center [1370, 30] width 102 height 28
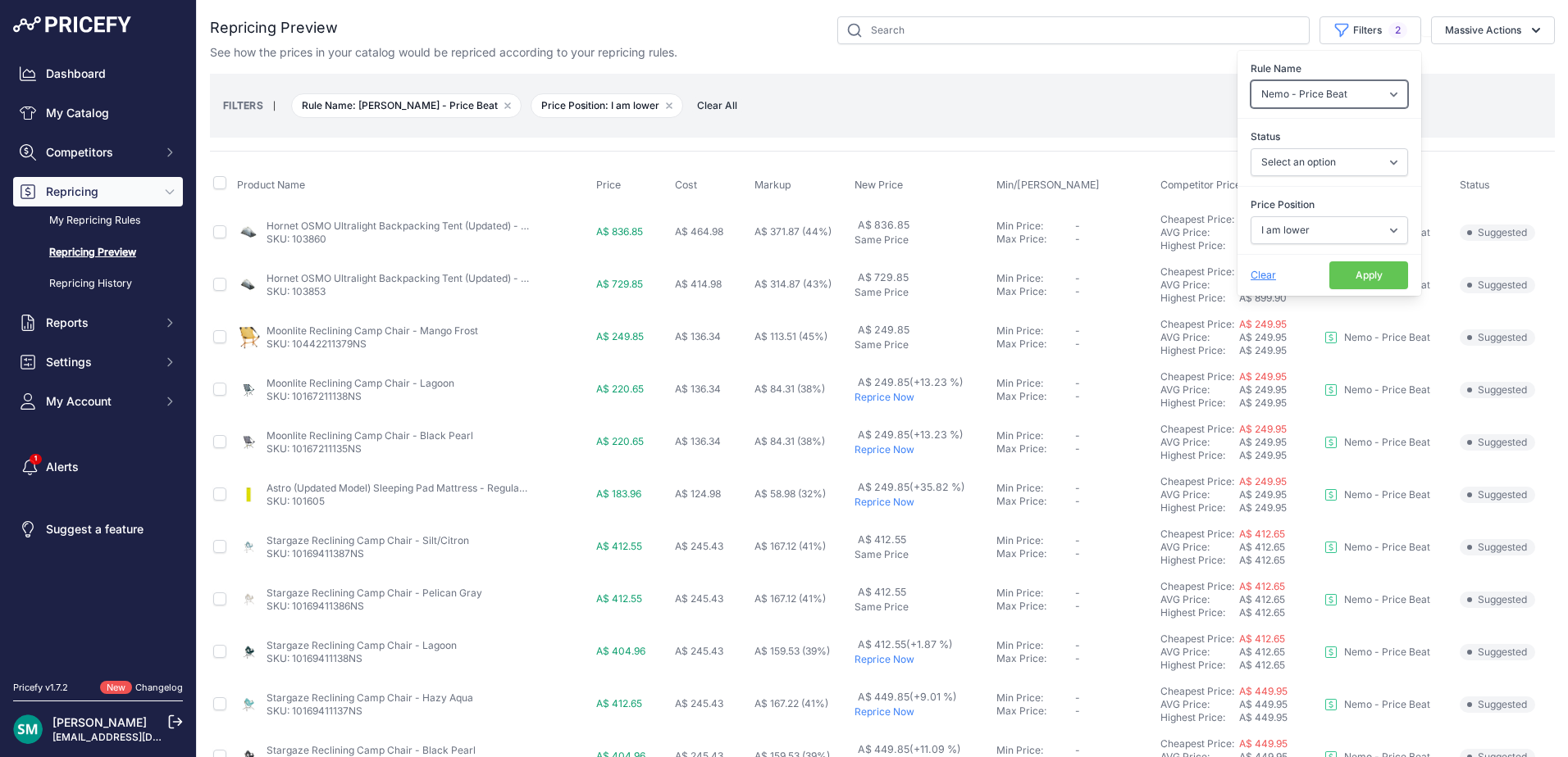
click at [1358, 90] on select "Select an option Orca Abus Black Diamond XTM All Brands Restrap Nemo - Price Be…" at bounding box center [1329, 94] width 157 height 28
select select "9333"
click at [1250, 81] on select "Select an option Orca Abus Black Diamond XTM All Brands Restrap Nemo - Price Be…" at bounding box center [1329, 94] width 157 height 28
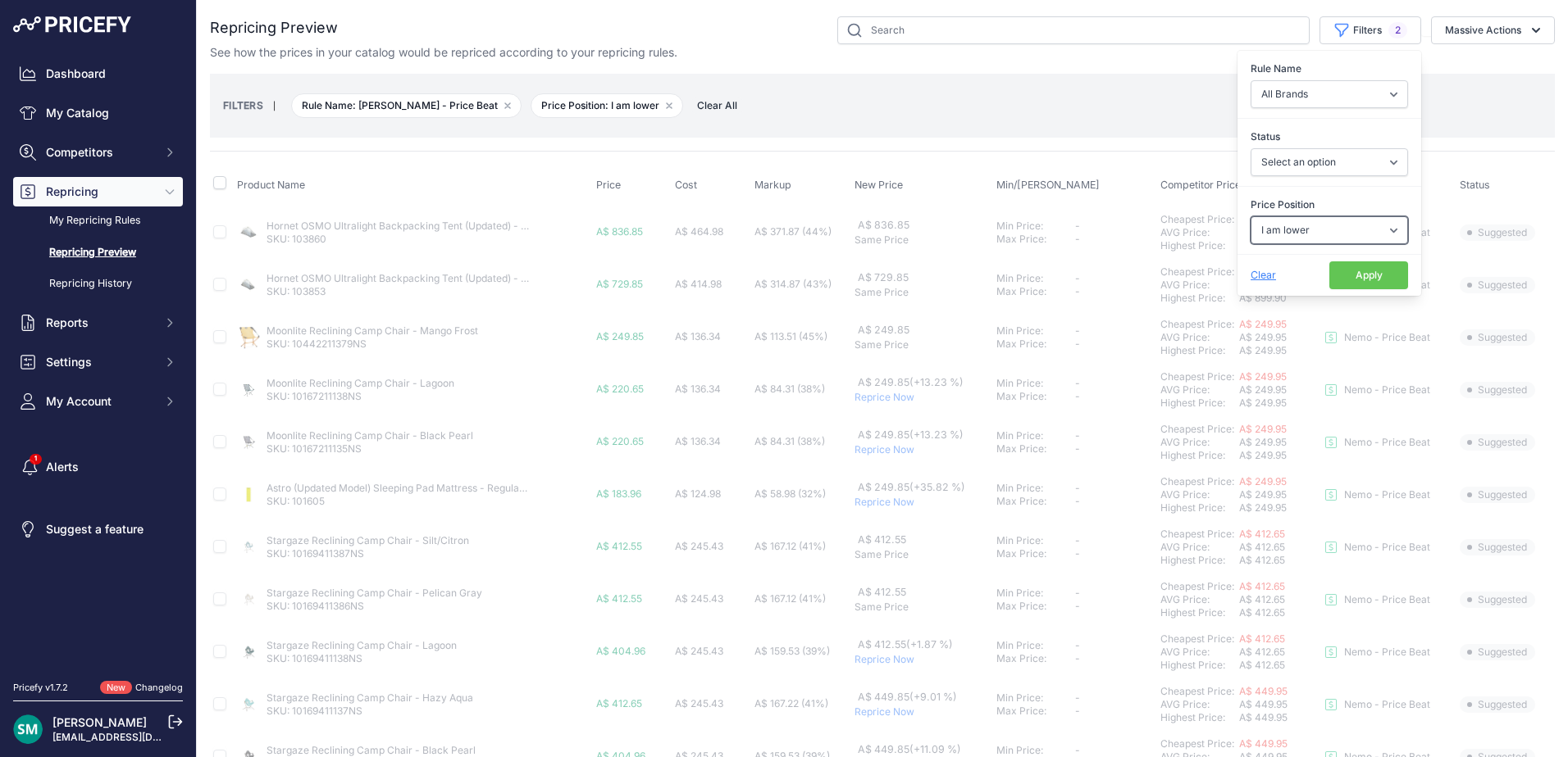
drag, startPoint x: 1360, startPoint y: 237, endPoint x: 1358, endPoint y: 245, distance: 8.2
click at [1360, 237] on select "Select an option I am higher Same price I am lower" at bounding box center [1329, 230] width 157 height 28
select select "1"
click at [1250, 217] on select "Select an option I am higher Same price I am lower" at bounding box center [1329, 230] width 157 height 28
select select "0"
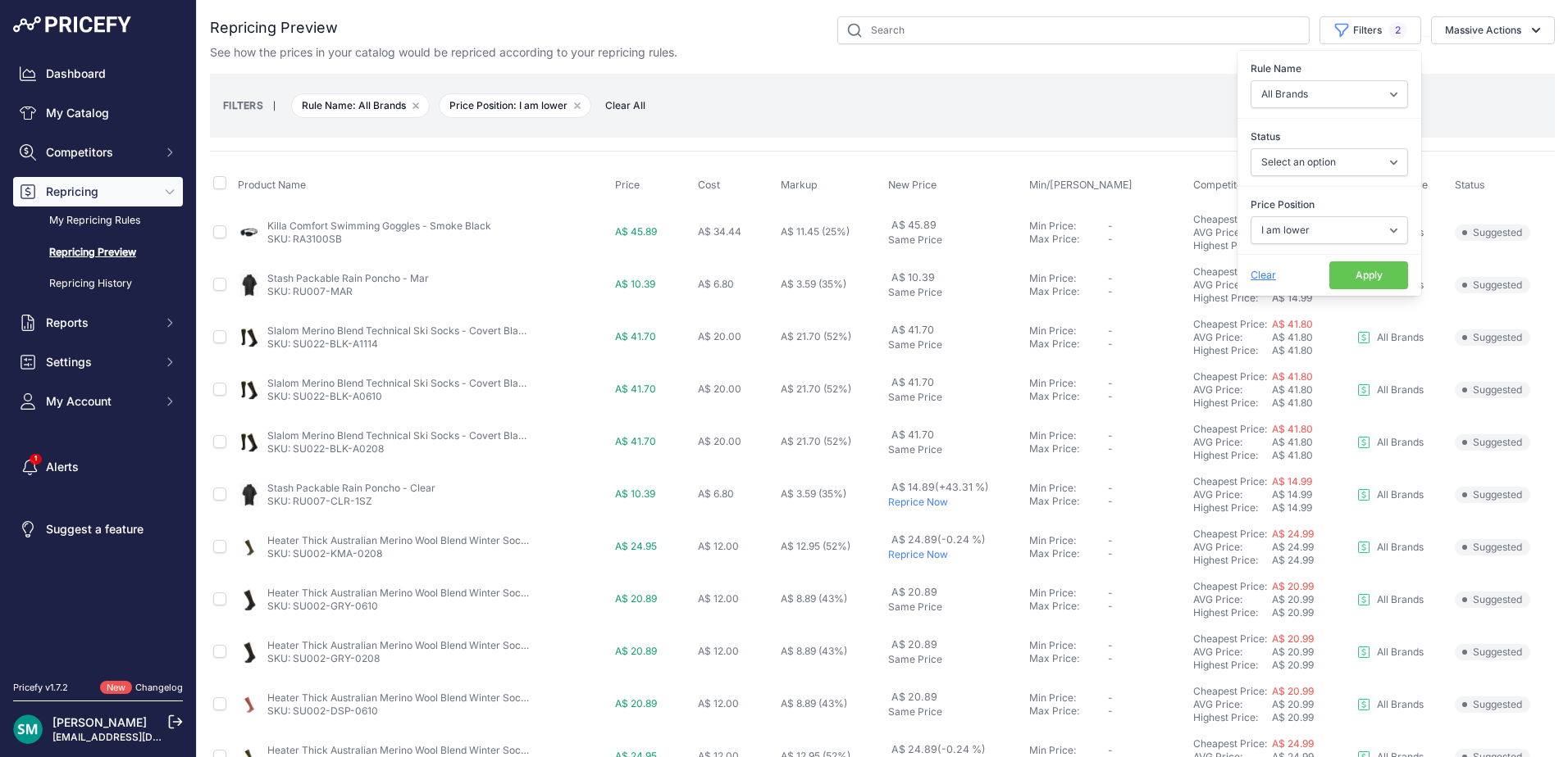
click at [1358, 279] on button "Apply" at bounding box center [1368, 275] width 79 height 28
